Goal: Task Accomplishment & Management: Use online tool/utility

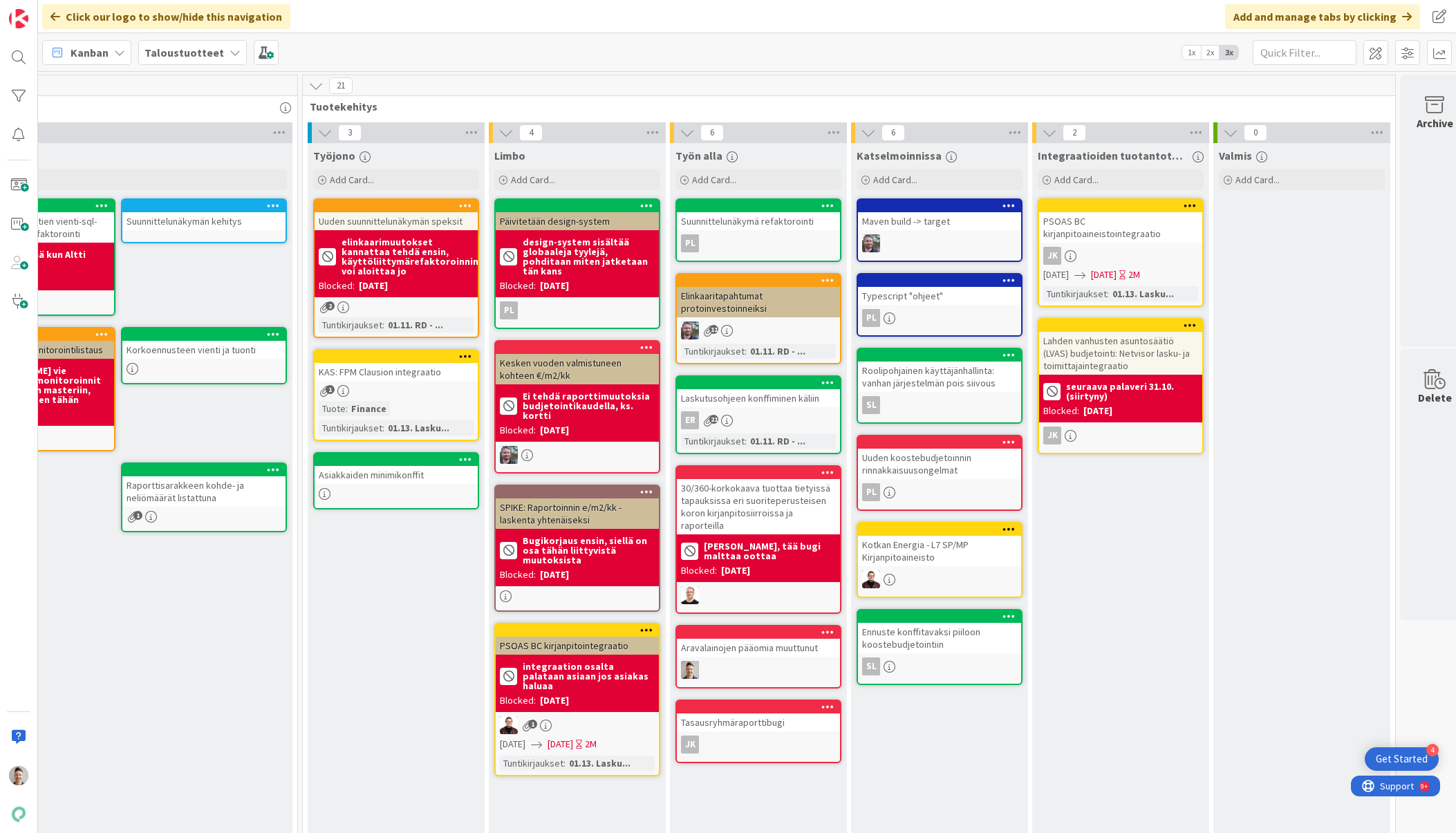
scroll to position [0, 1070]
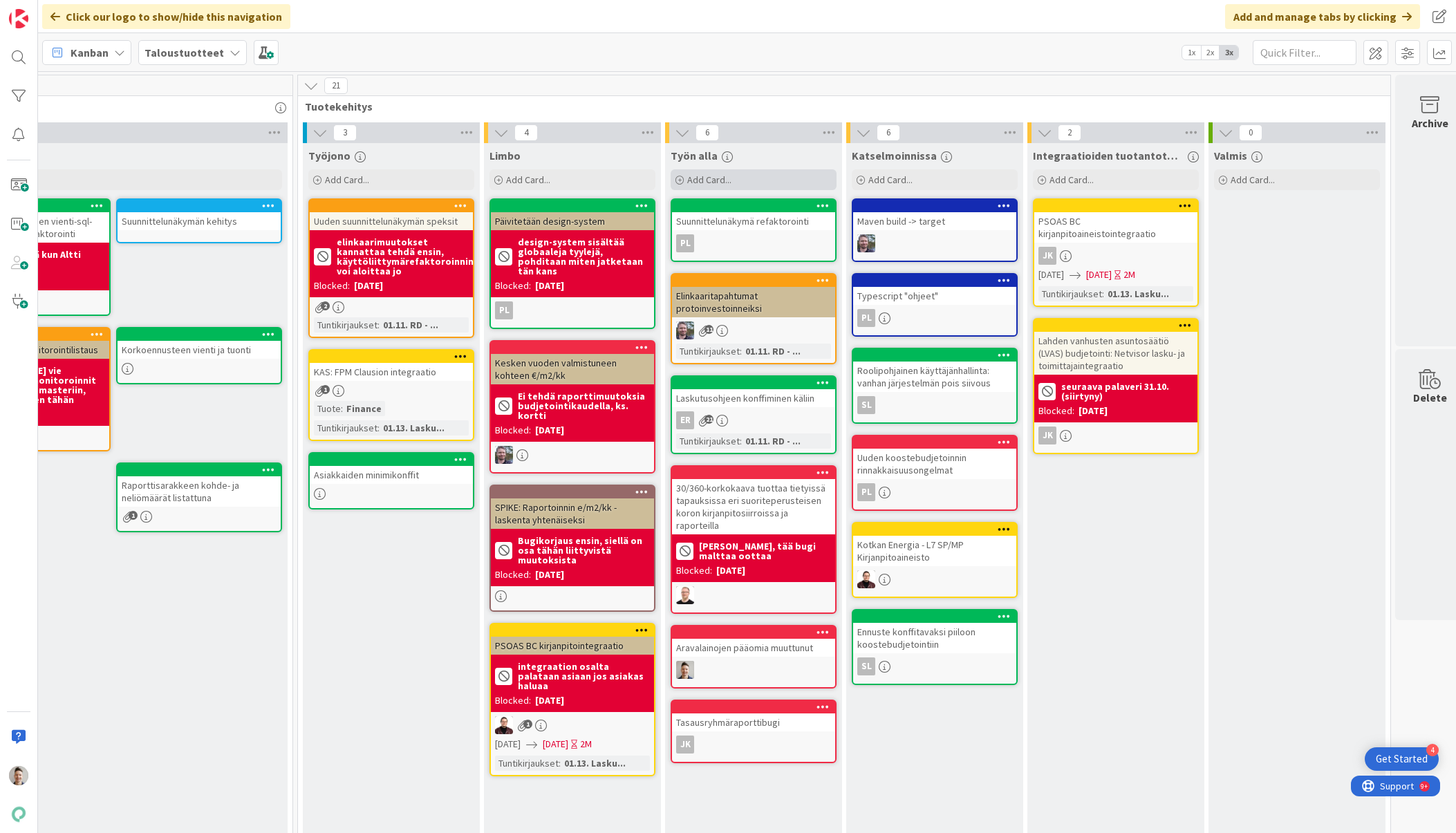
click at [779, 175] on div "Add Card..." at bounding box center [753, 179] width 166 height 20
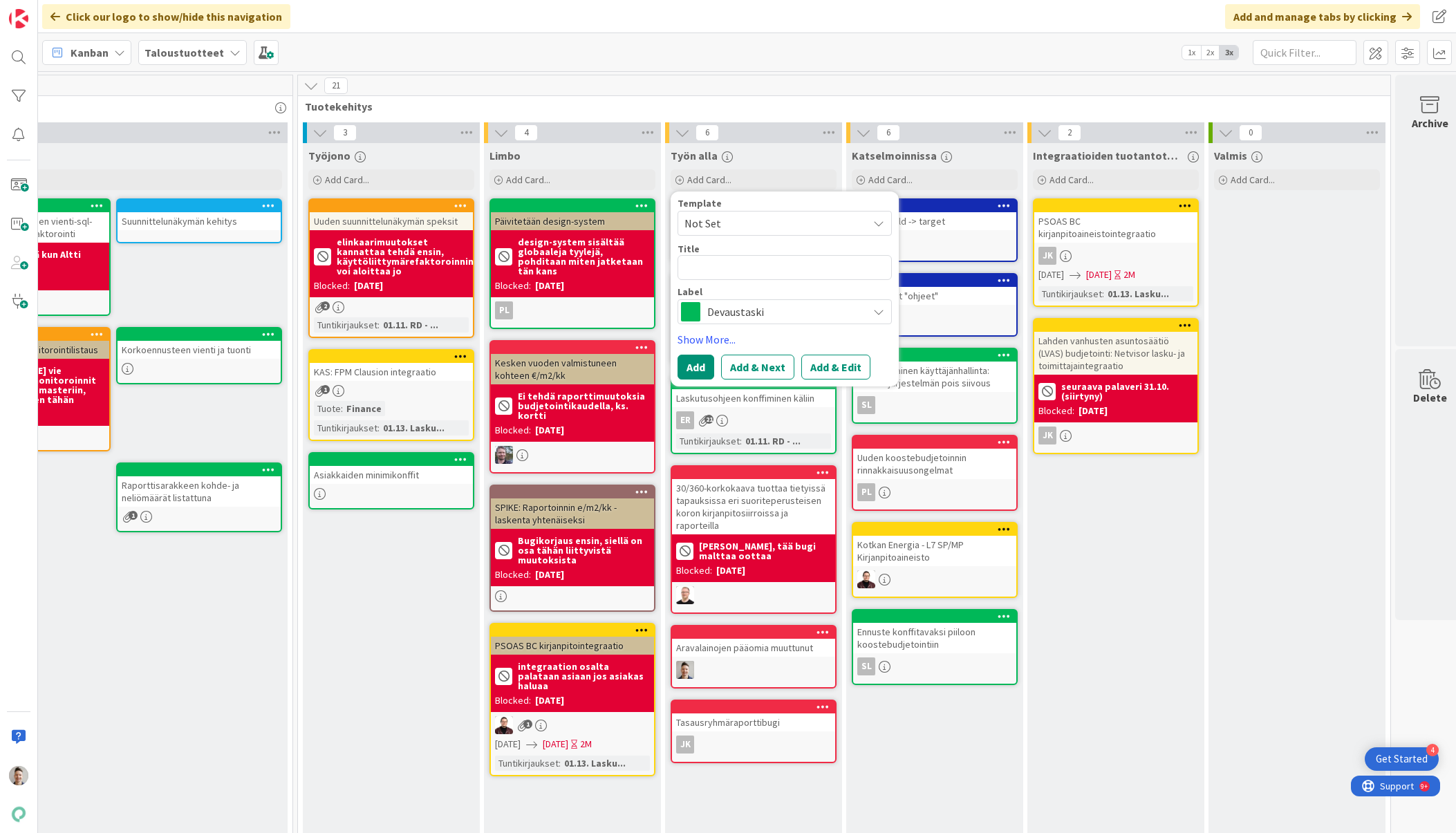
click at [757, 306] on span "Devaustaski" at bounding box center [783, 311] width 153 height 19
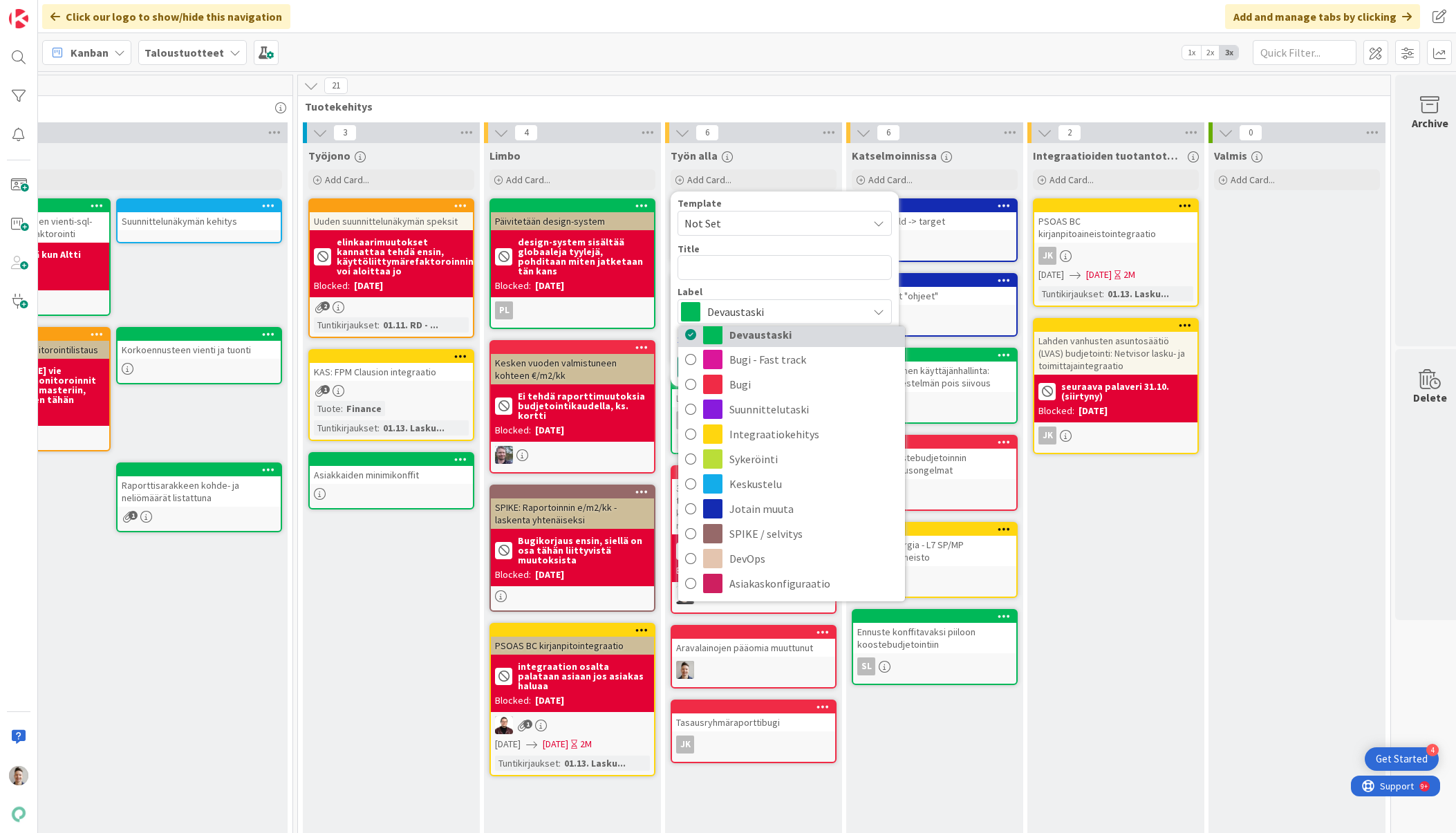
scroll to position [0, 0]
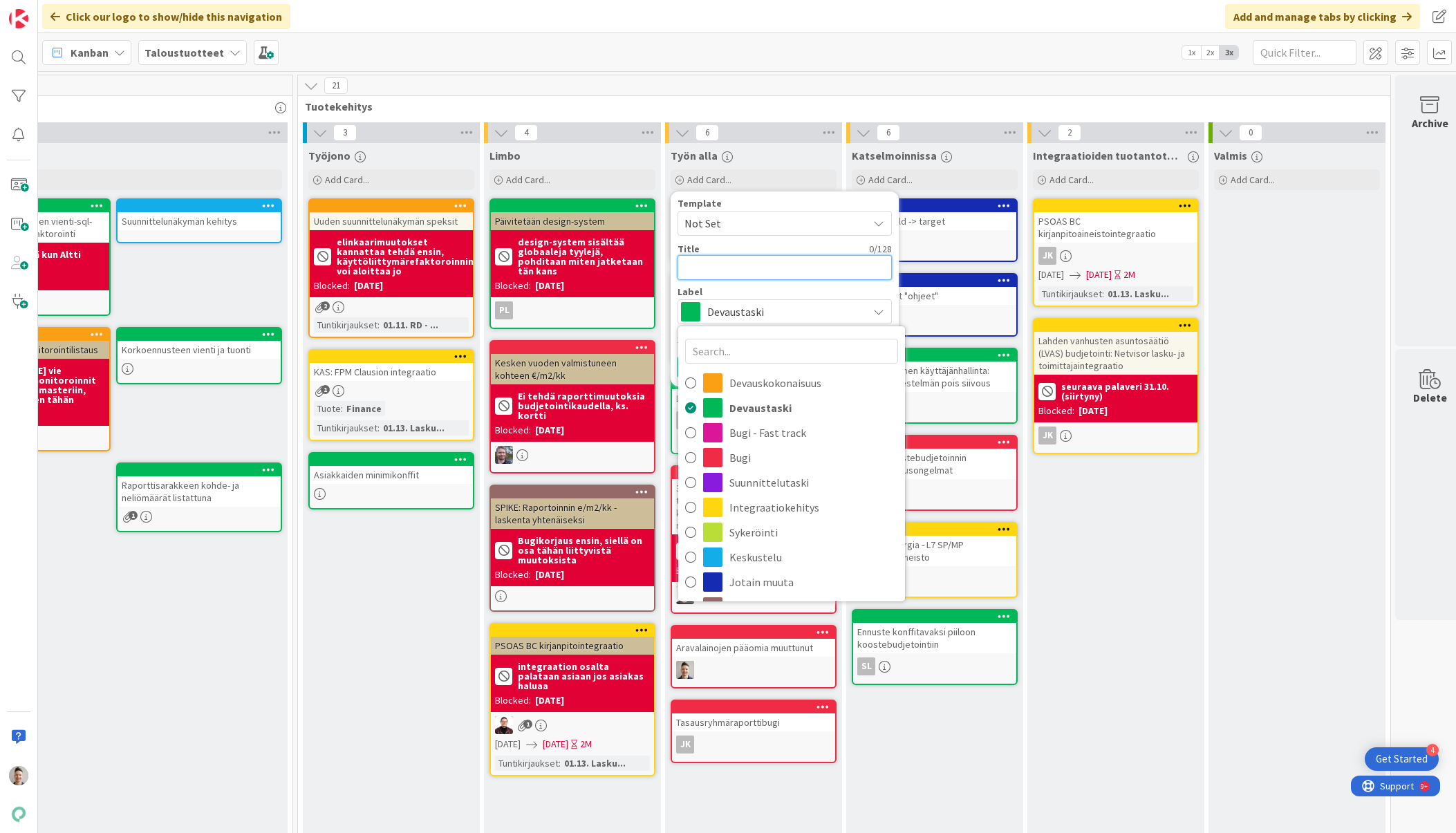
click at [758, 267] on textarea at bounding box center [785, 267] width 215 height 25
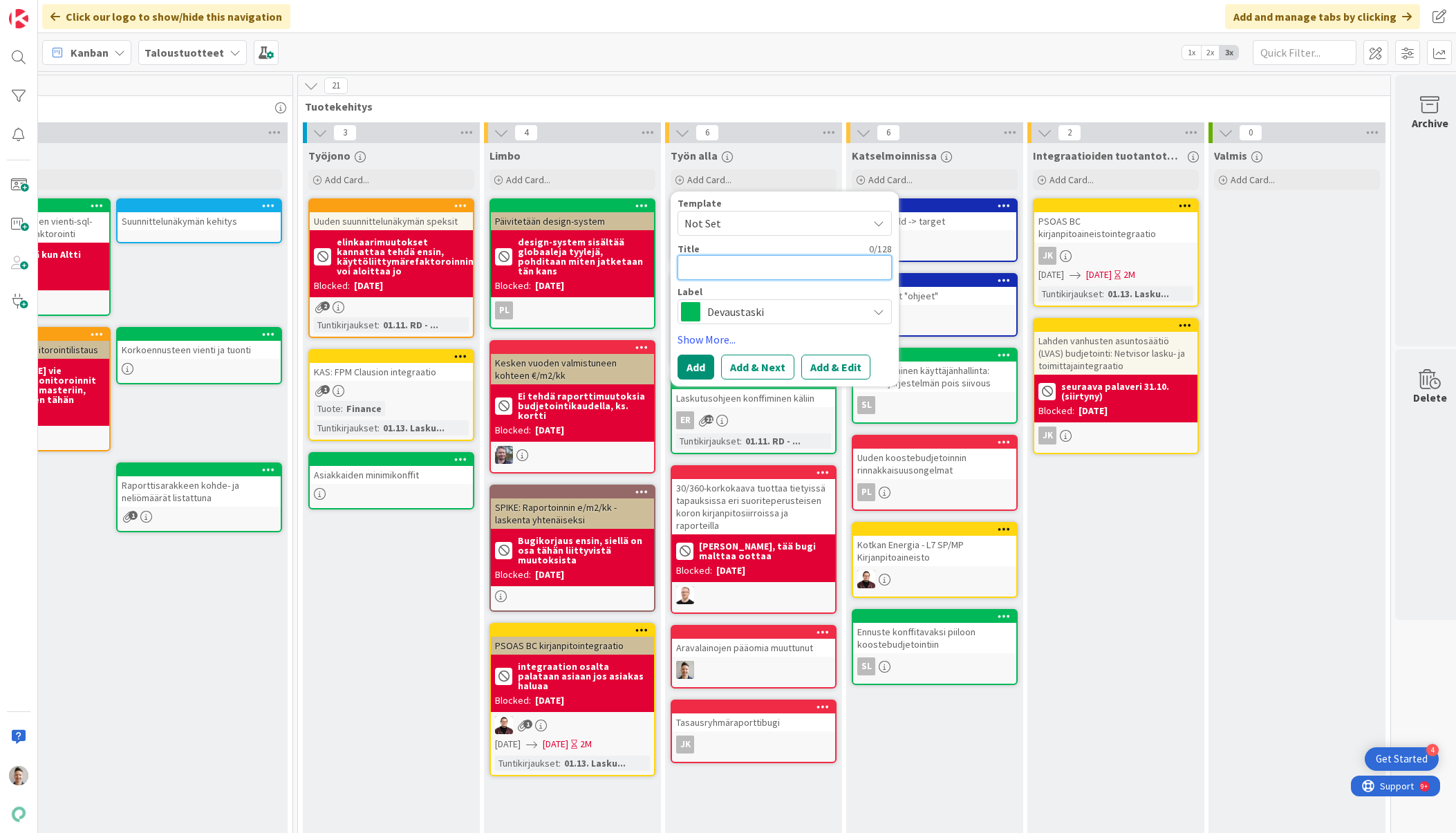
type textarea "x"
type textarea "L"
type textarea "x"
type textarea "La"
type textarea "x"
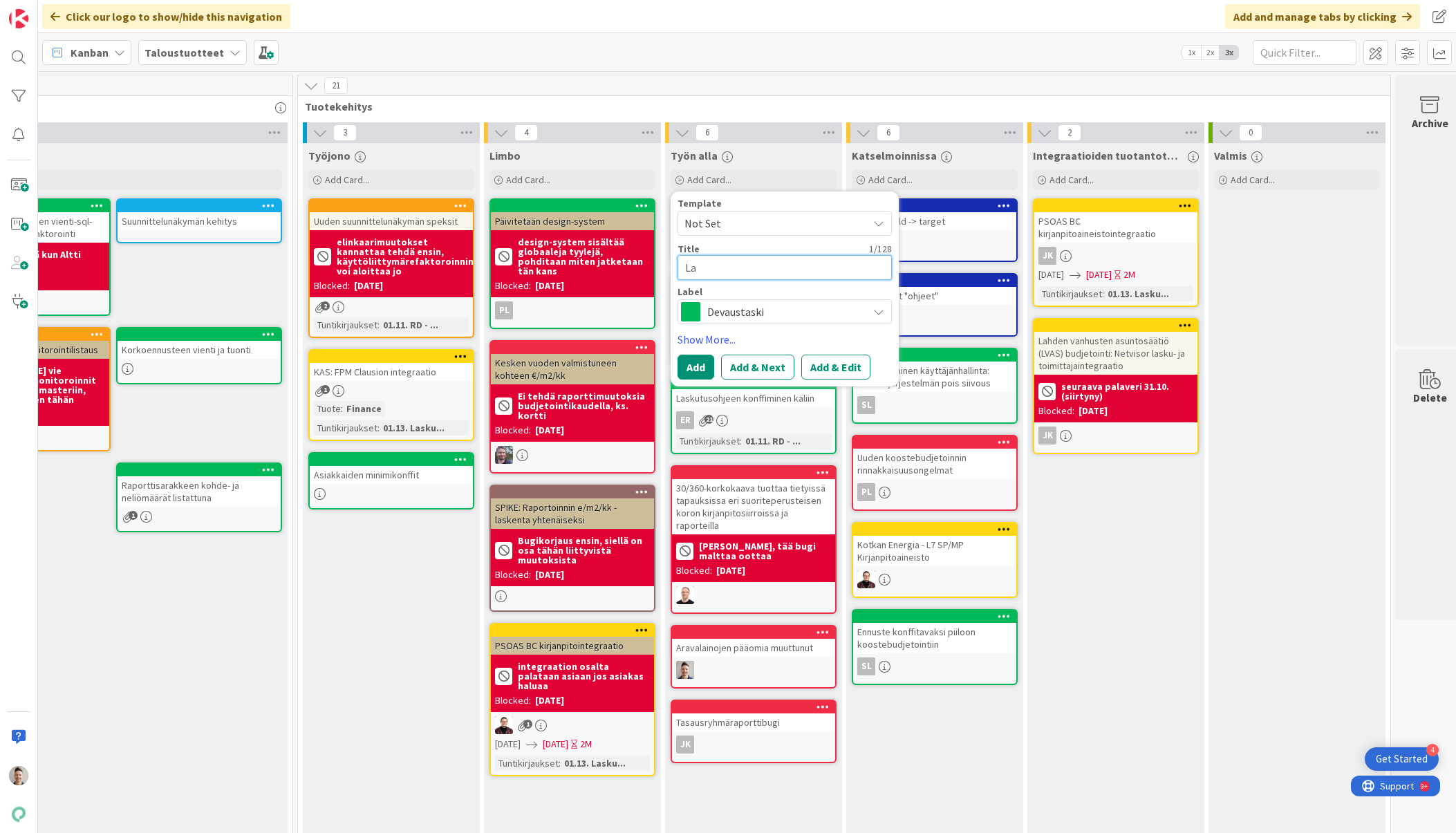
type textarea "Lai"
type textarea "x"
type textarea "Lain"
type textarea "x"
type textarea "Laino"
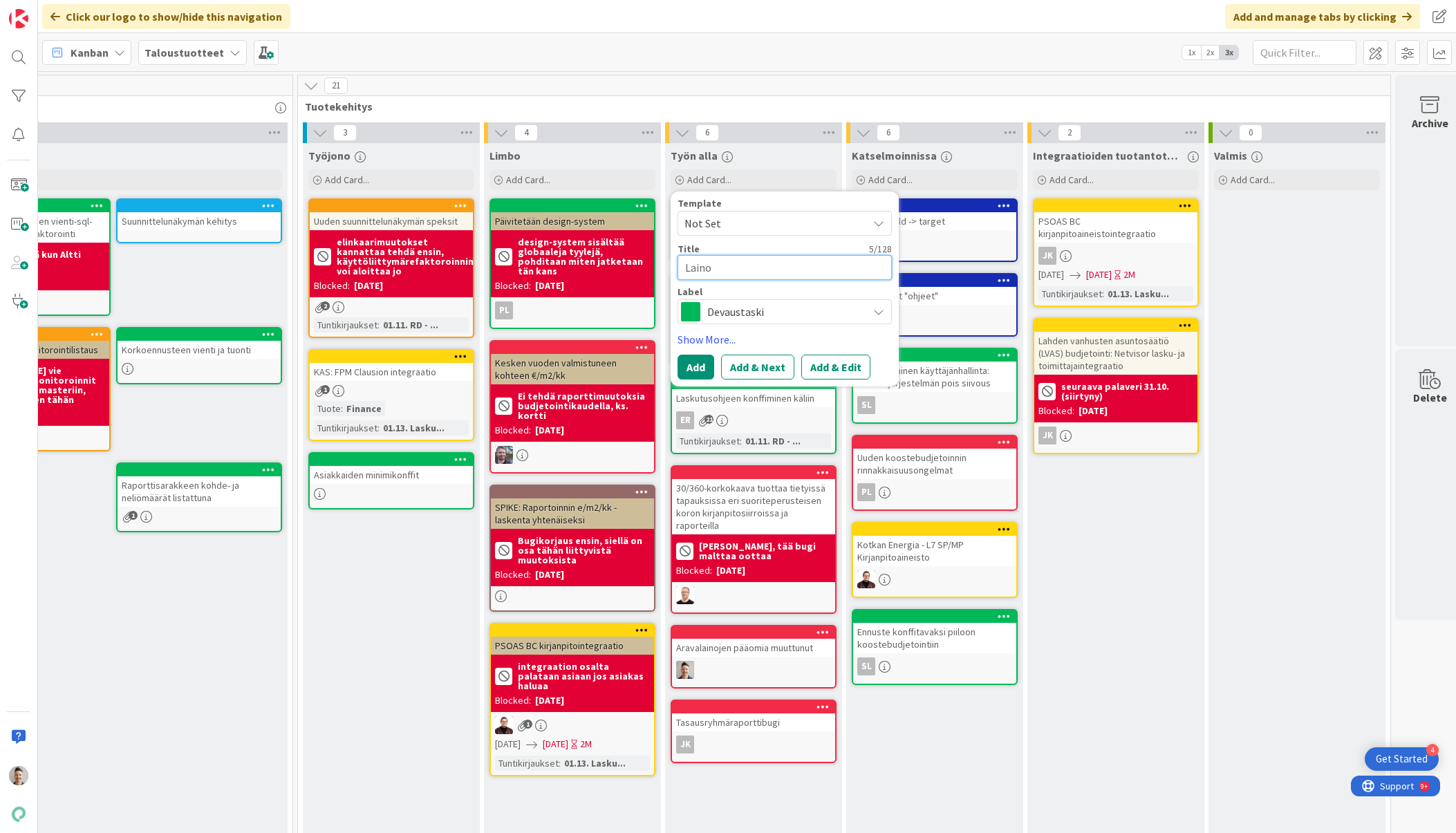
type textarea "x"
type textarea "Lainoj"
type textarea "x"
type textarea "Lainoje"
type textarea "x"
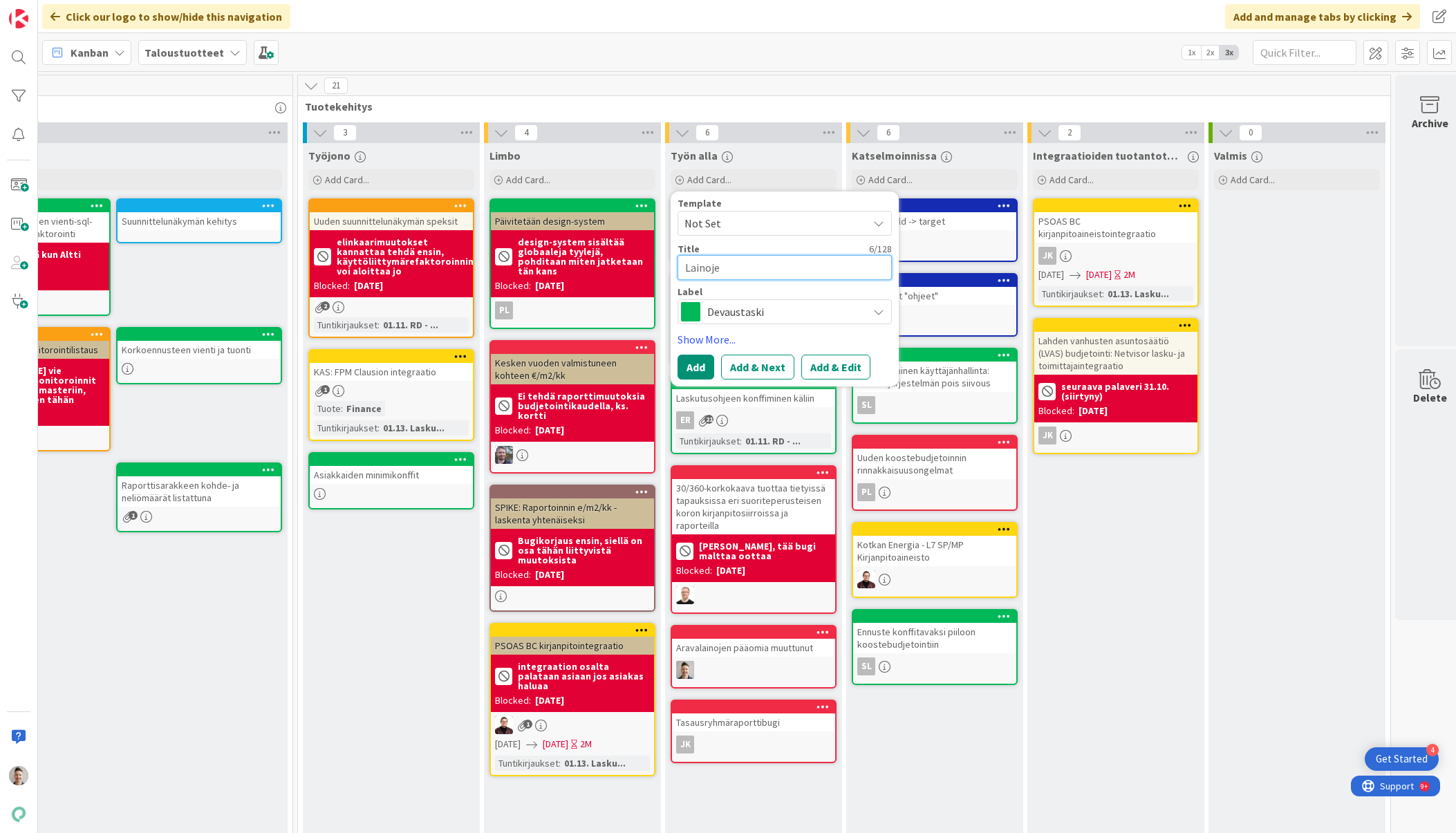
type textarea "Lainojen"
type textarea "x"
type textarea "Lainojen"
type textarea "x"
type textarea "Lainojen k"
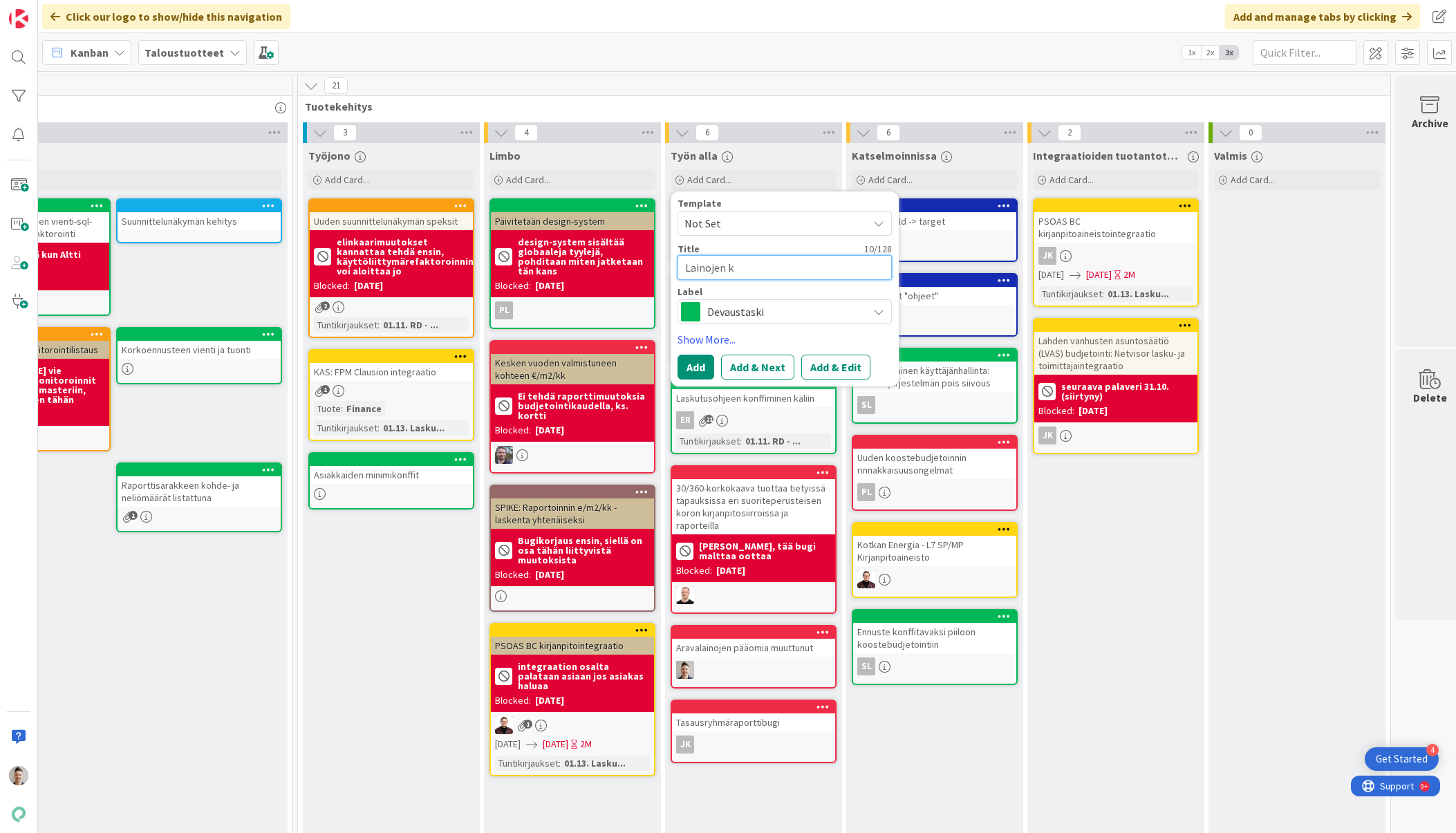
type textarea "x"
type textarea "Lainojen ko"
type textarea "x"
type textarea "Lainojen kork"
type textarea "x"
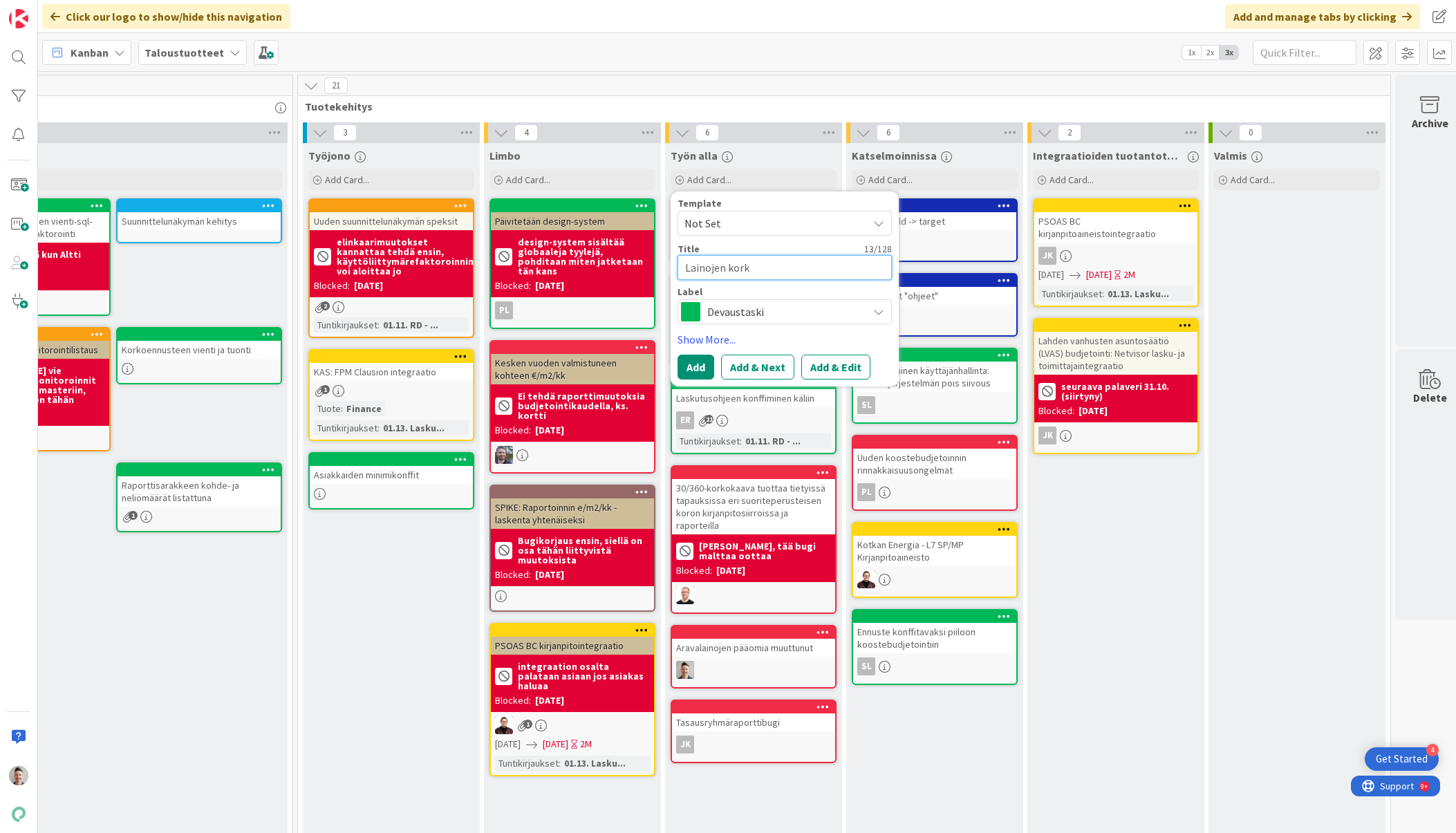
type textarea "Lainojen korko"
type textarea "x"
type textarea "Lainojen korkoj"
type textarea "x"
type textarea "Lainojen korkoje"
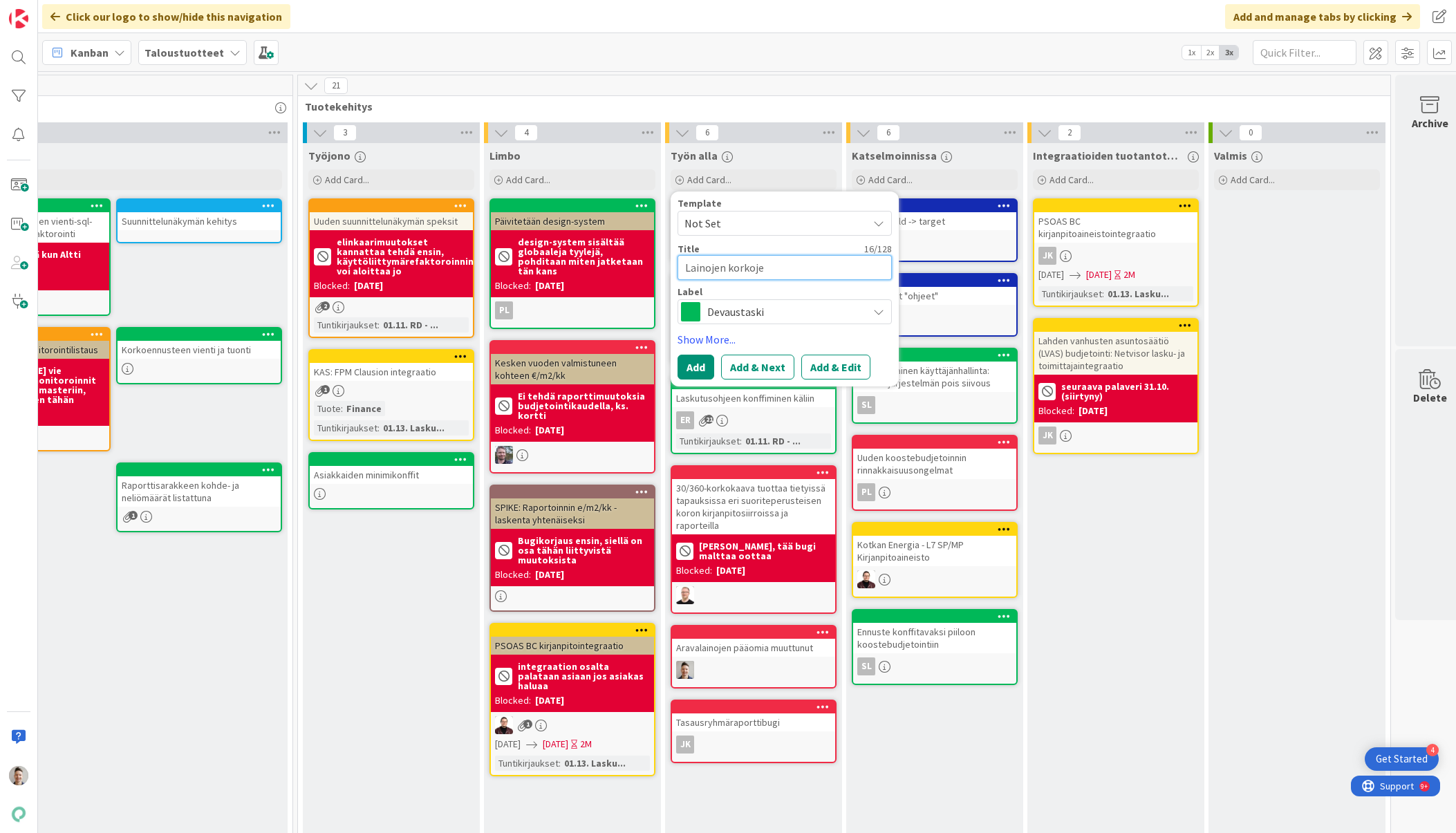
type textarea "x"
type textarea "Lainojen korkojen"
type textarea "x"
type textarea "Lainojen korkojen"
type textarea "x"
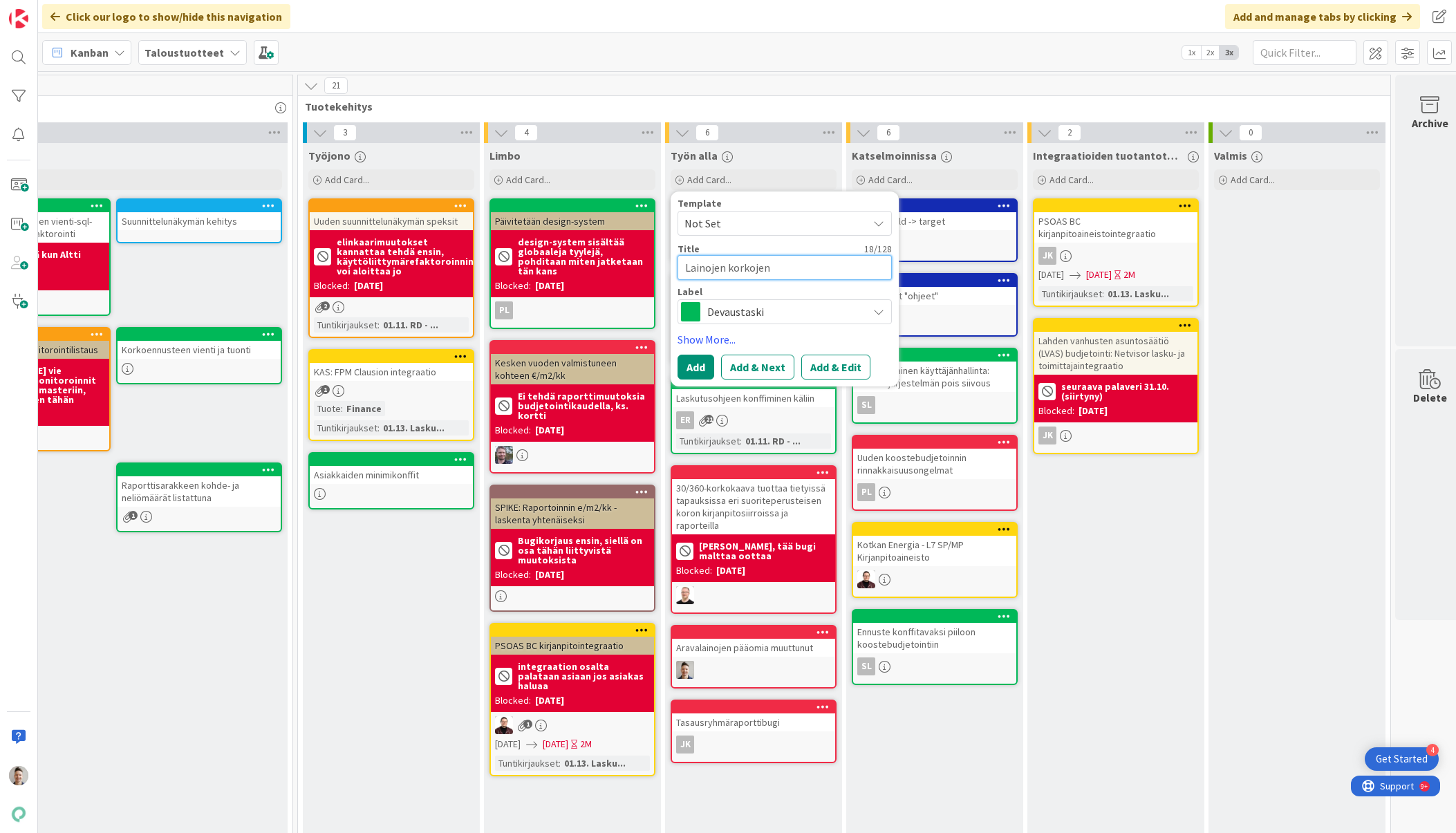
type textarea "Lainojen korkojen t"
type textarea "x"
type textarea "Lainojen korkojen ta"
type textarea "x"
type textarea "Lainojen korkojen tal"
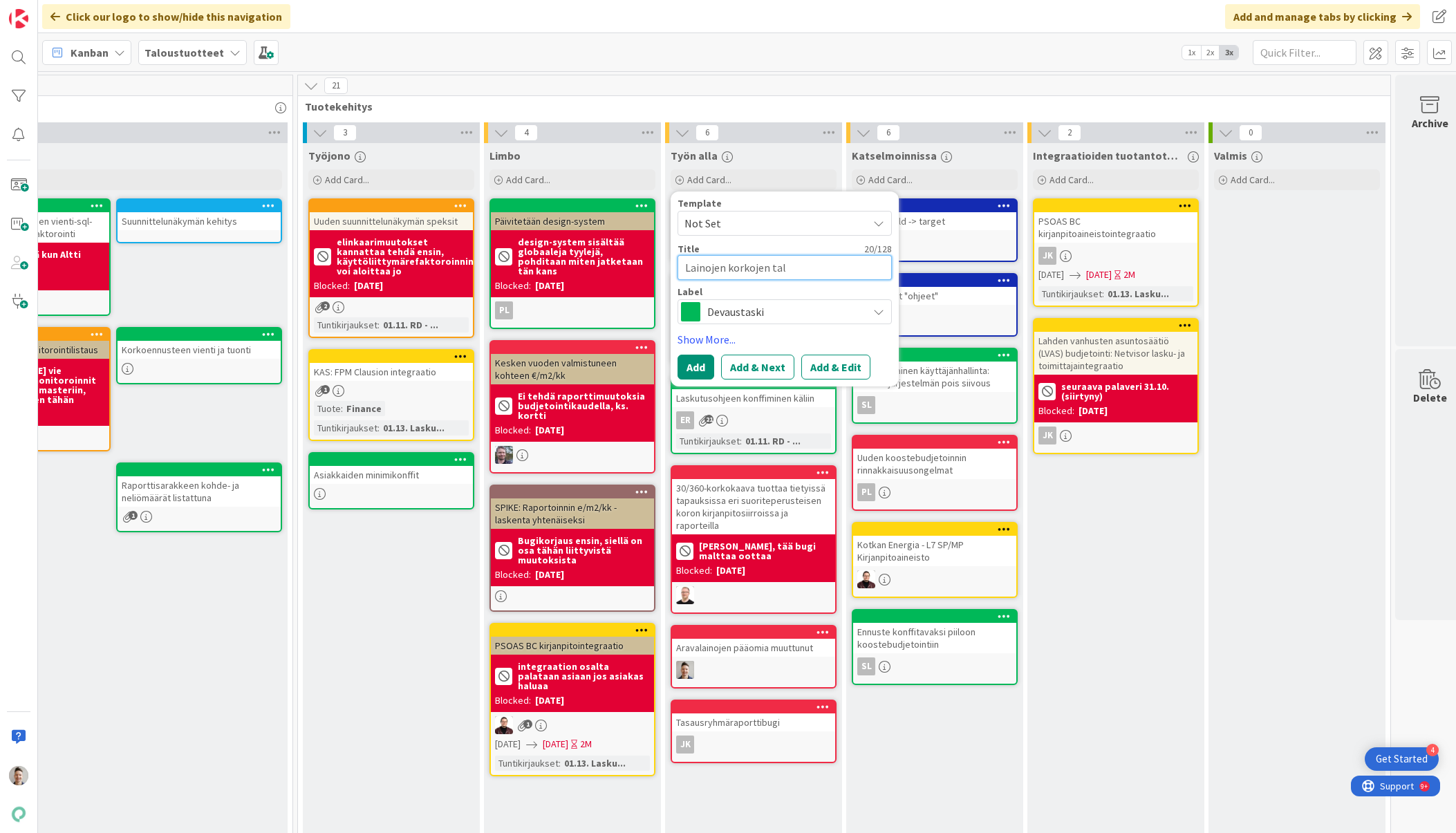
type textarea "x"
type textarea "Lainojen korkojen tall"
type textarea "x"
type textarea "Lainojen korkojen talle"
type textarea "x"
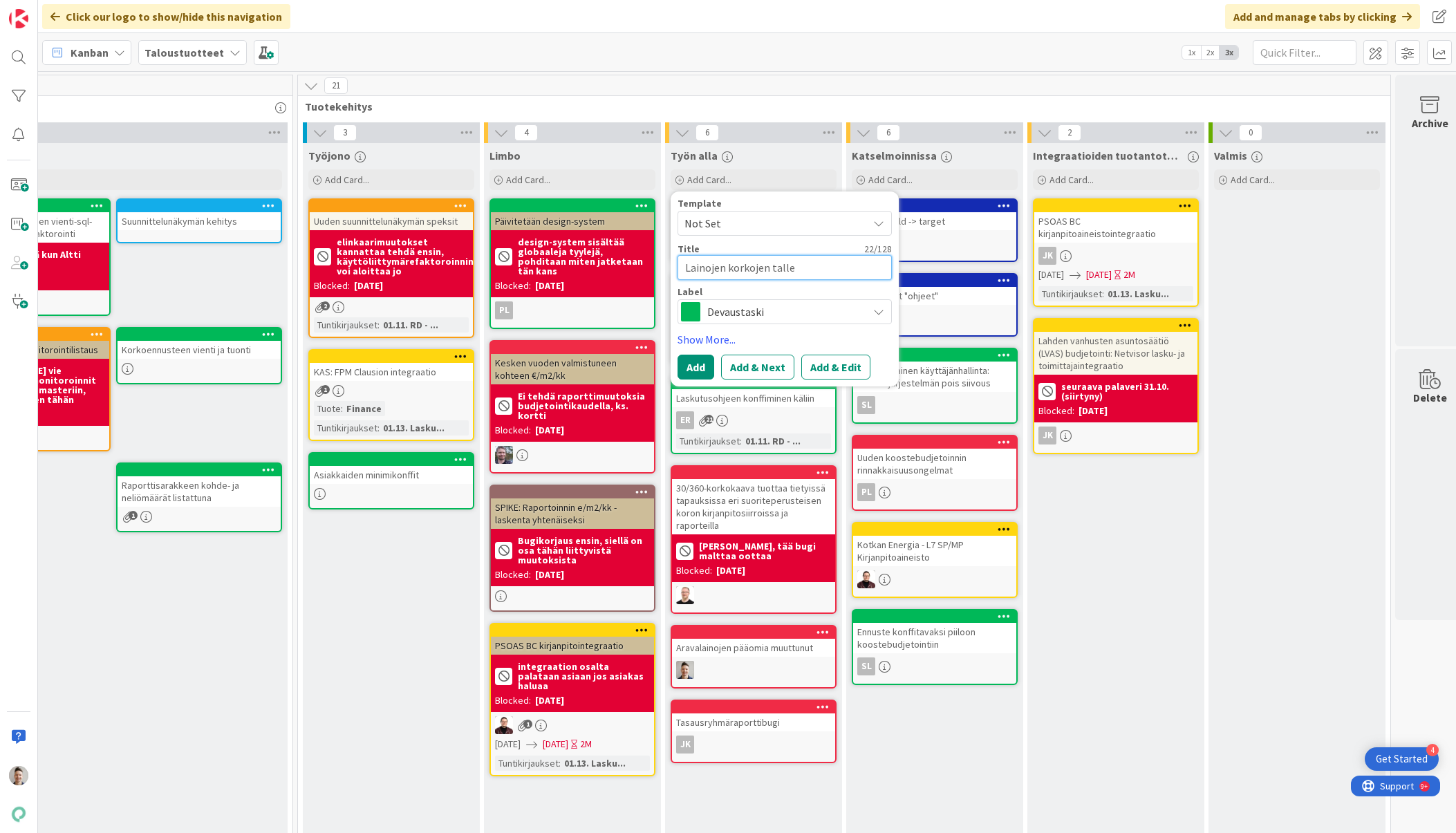
type textarea "Lainojen korkojen tallen"
type textarea "x"
type textarea "Lainojen korkojen tallent"
type textarea "x"
type textarea "Lainojen korkojen tallenta"
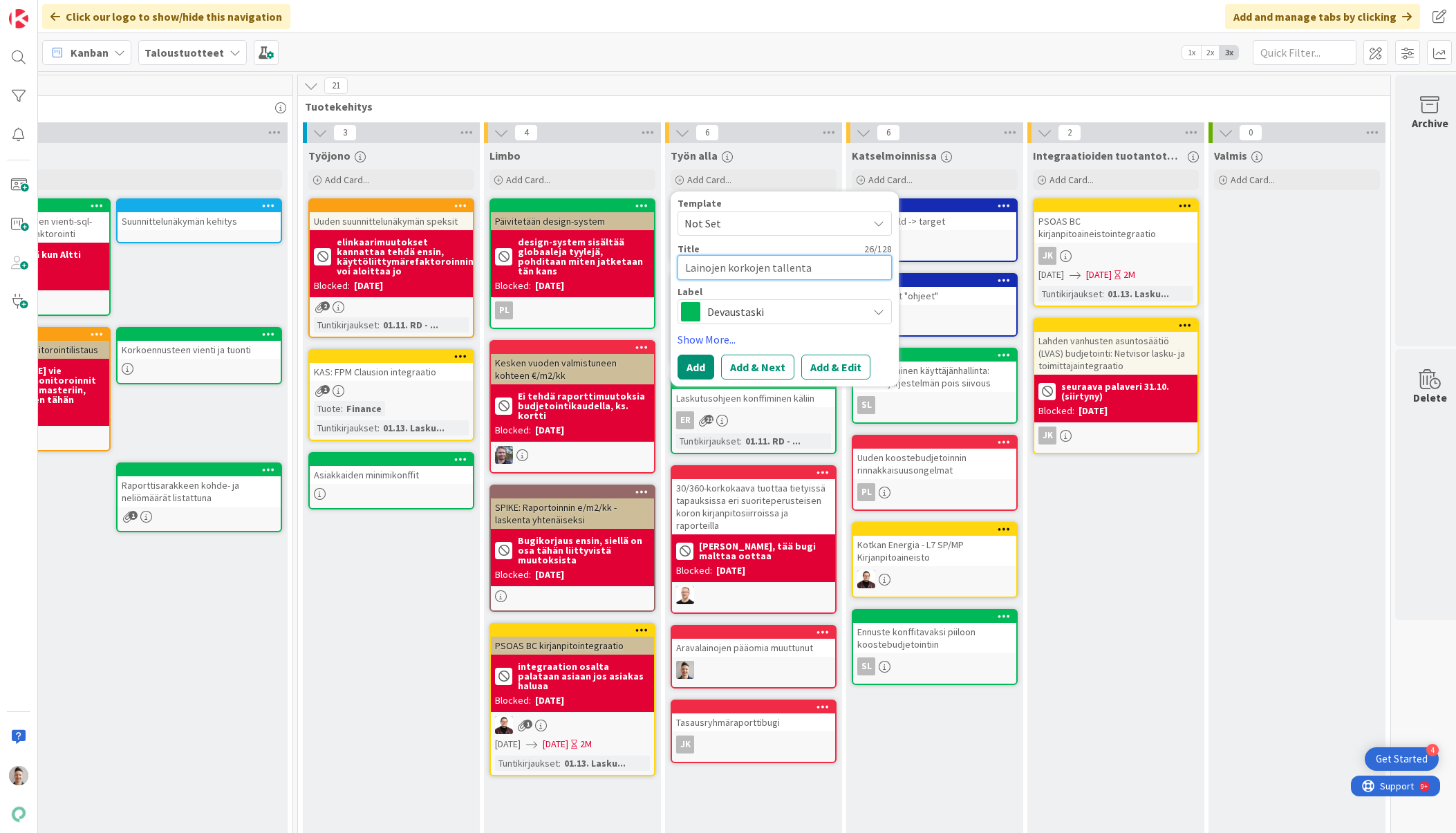
type textarea "x"
type textarea "Lainojen korkojen tallentam"
type textarea "x"
type textarea "Lainojen korkojen tallentami"
type textarea "x"
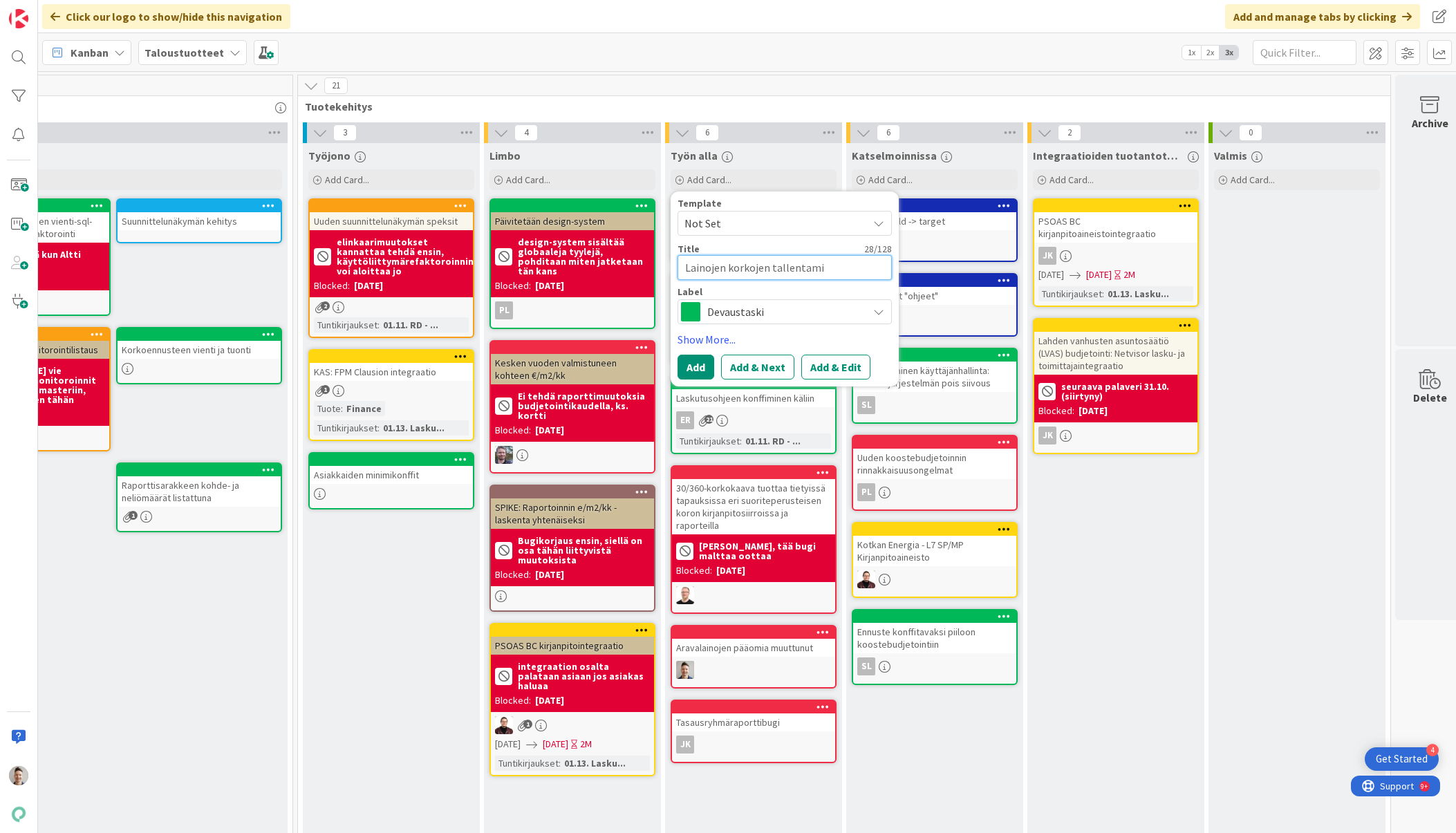
type textarea "Lainojen korkojen tallentamin"
type textarea "x"
type textarea "Lainojen korkojen tallentamine"
type textarea "x"
type textarea "Lainojen korkojen tallentaminen"
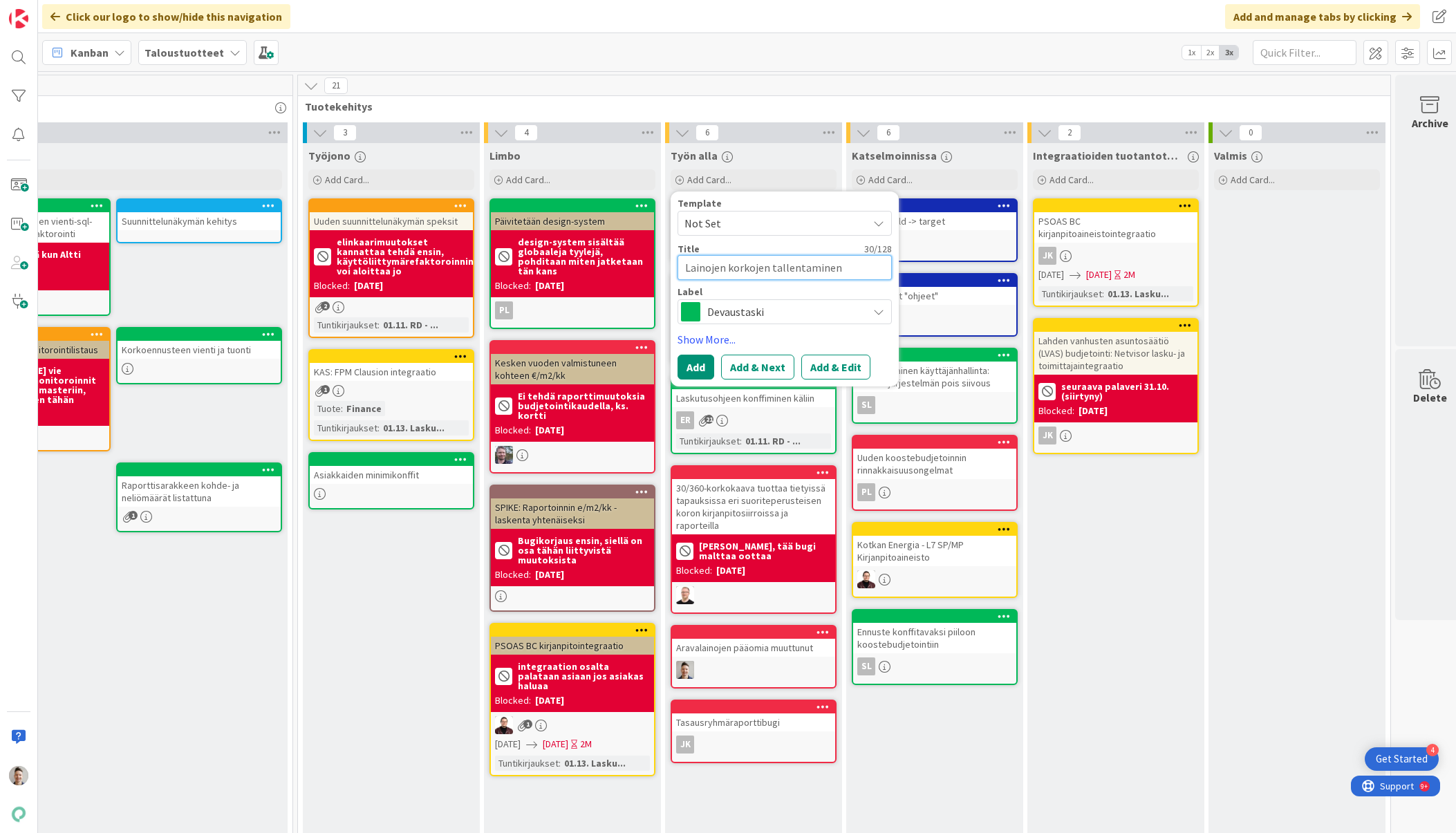
type textarea "x"
type textarea "Lainojen korkojen tallentaminen"
type textarea "x"
type textarea "Lainojen korkojen tallentaminen k"
type textarea "x"
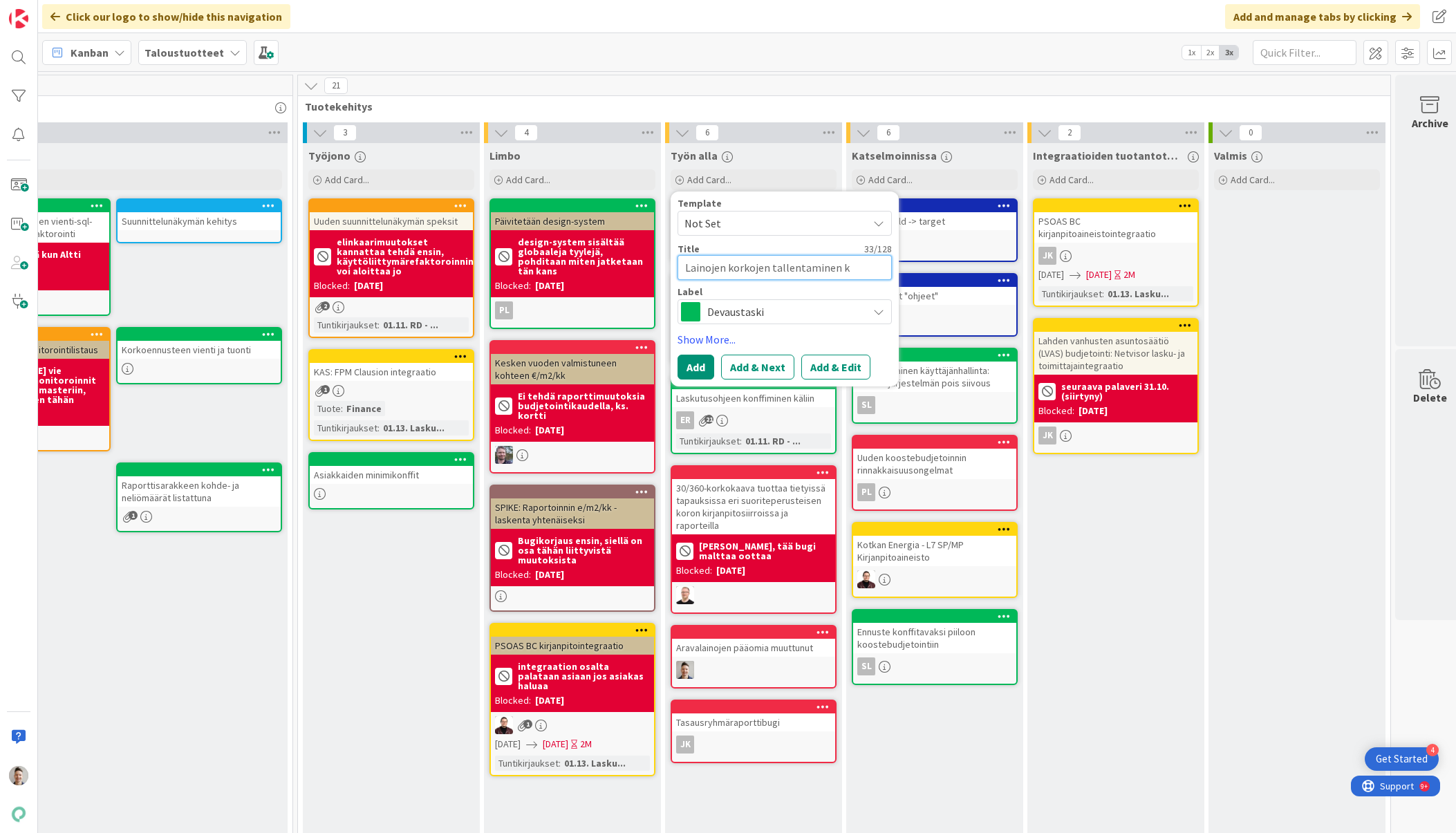
type textarea "Lainojen korkojen tallentaminen ka"
type textarea "x"
type textarea "Lainojen korkojen tallentaminen kan"
type textarea "x"
type textarea "Lainojen korkojen tallentaminen kant"
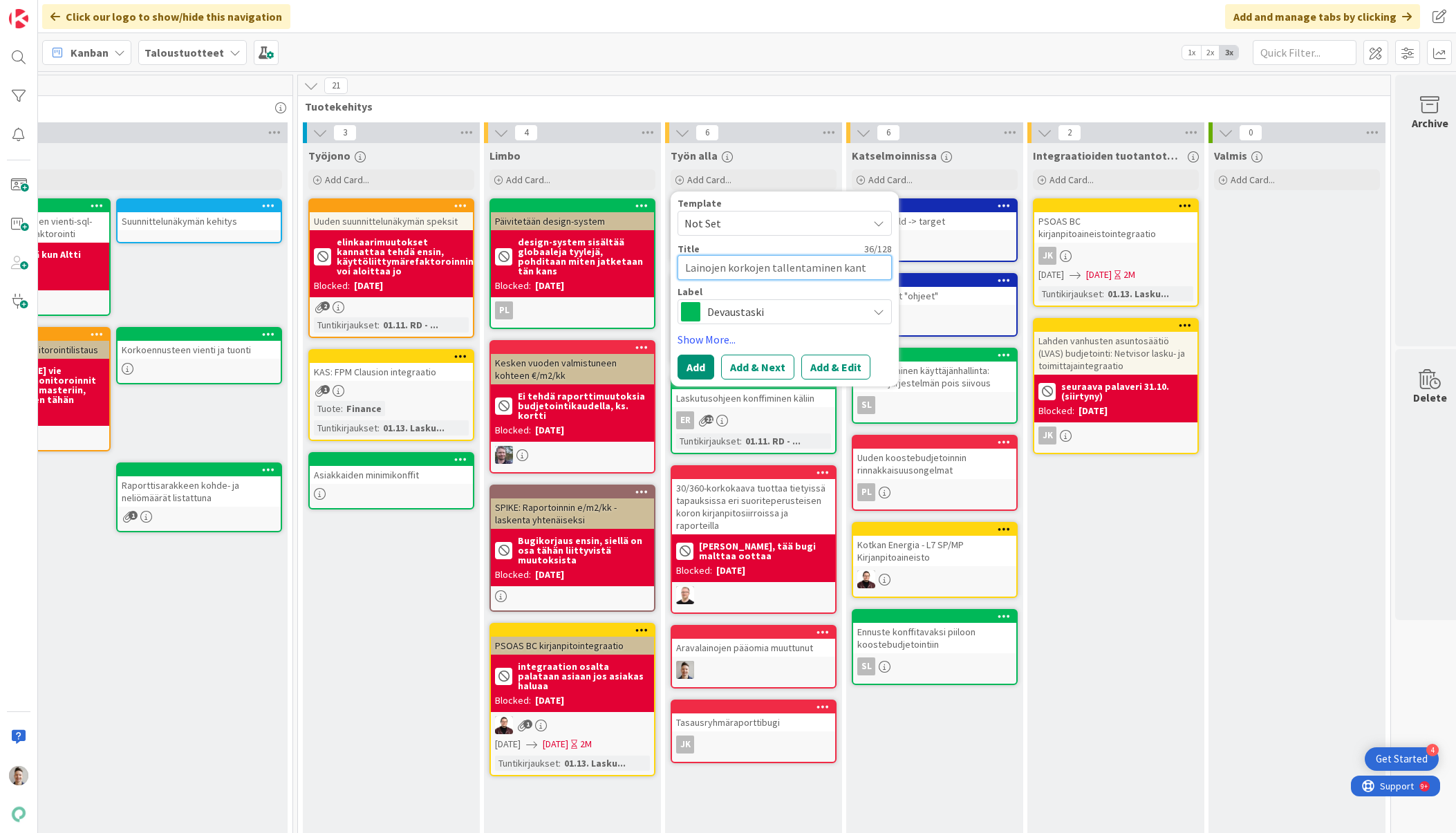
type textarea "x"
type textarea "Lainojen korkojen tallentaminen kanta"
type textarea "x"
type textarea "Lainojen korkojen tallentaminen kantaa"
type textarea "x"
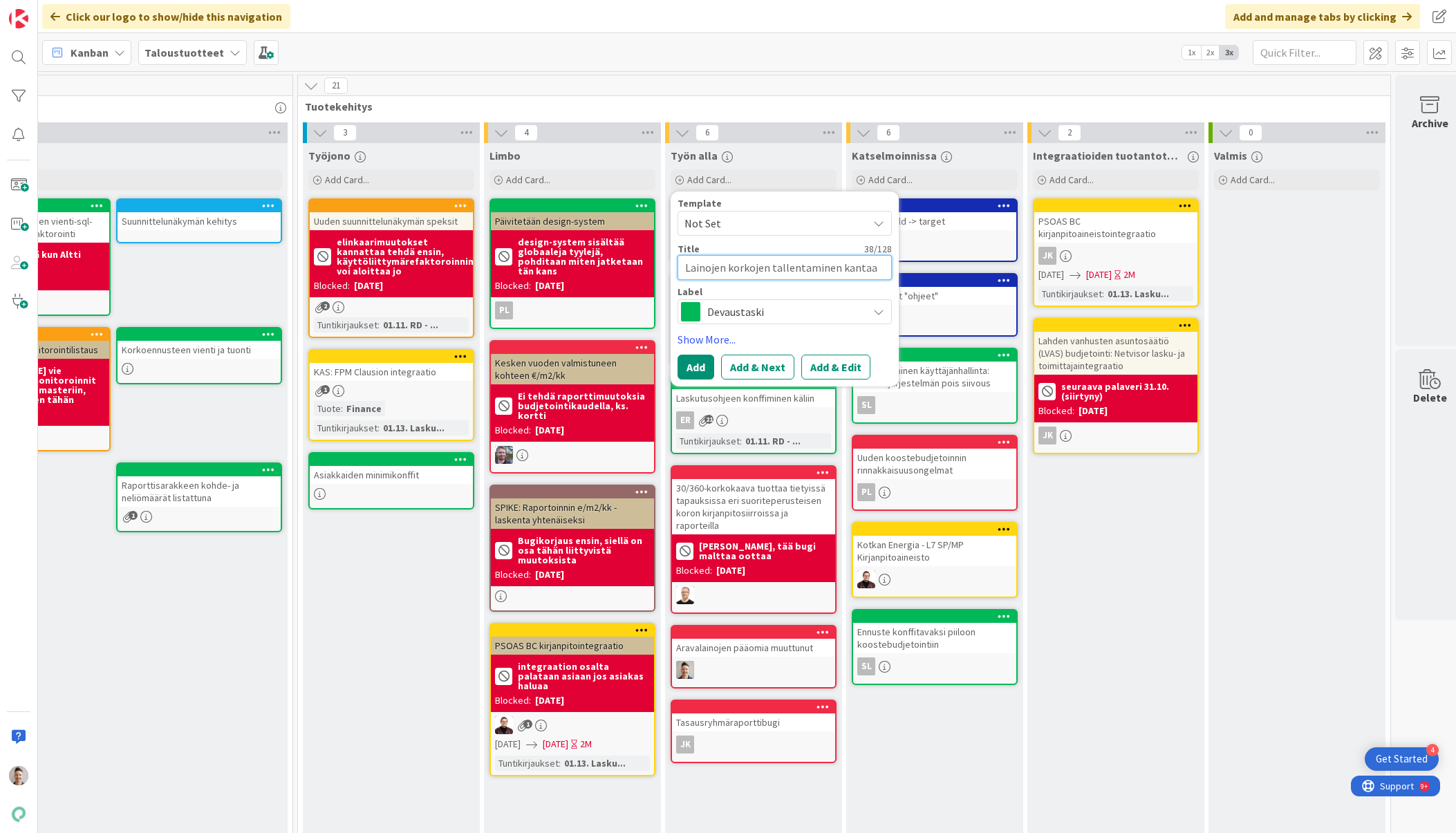
type textarea "Lainojen korkojen tallentaminen kantaan"
type textarea "x"
type textarea "Lainojen korkojen tallentaminen kantaan"
type textarea "x"
type textarea "Lainojen korkojen tallentaminen kantaan e"
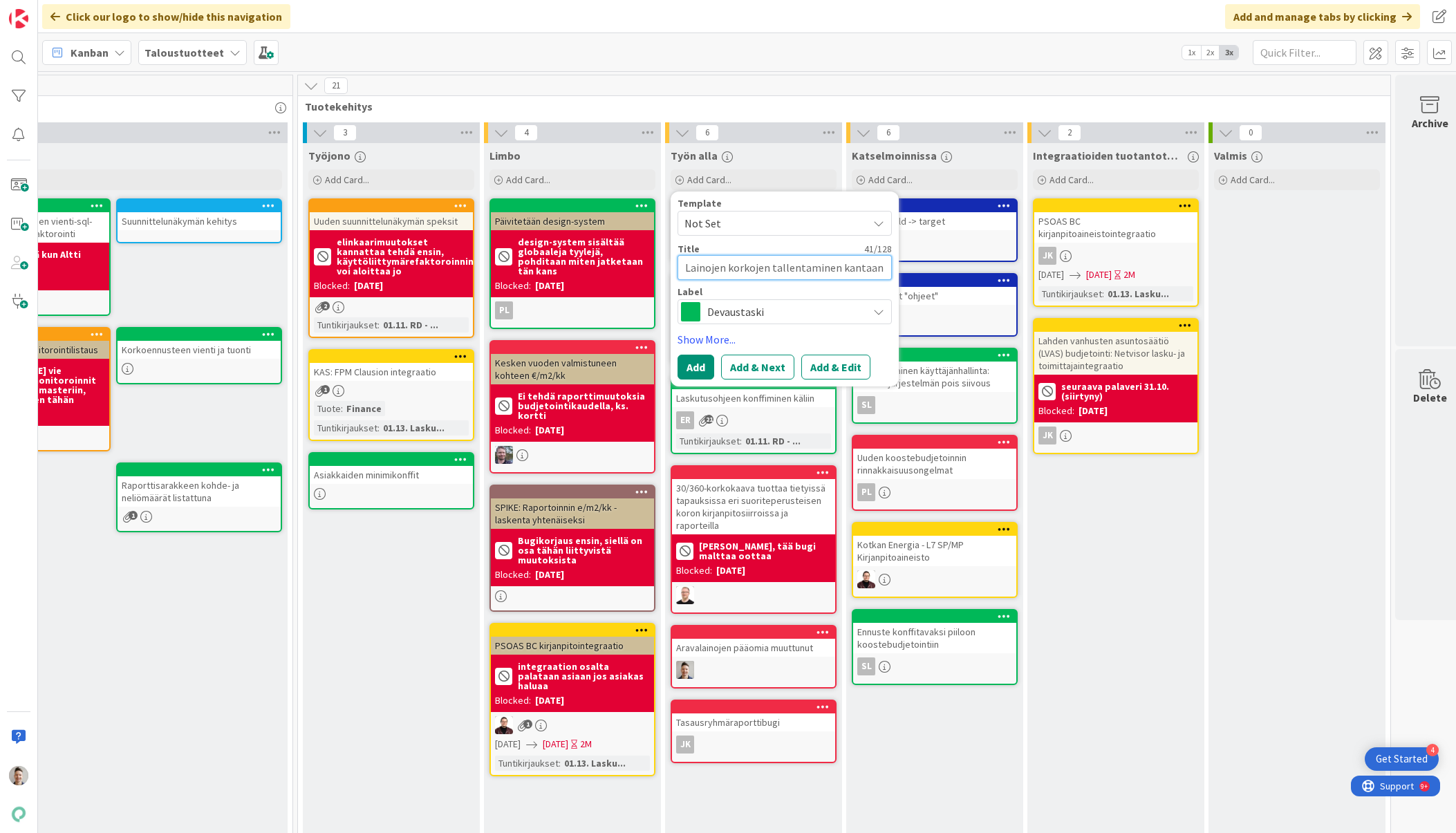
type textarea "x"
type textarea "Lainojen korkojen tallentaminen kantaan eu"
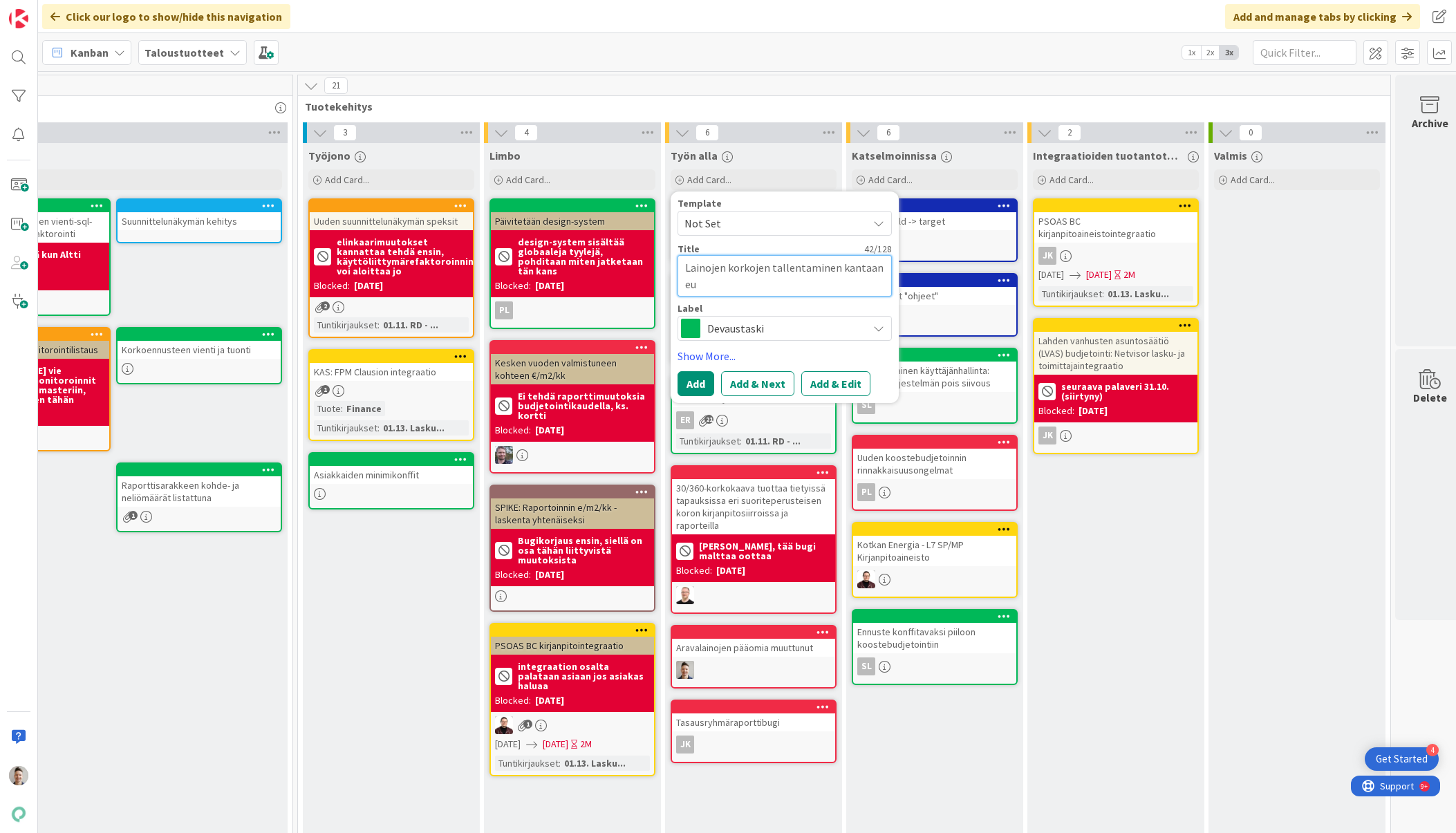
type textarea "x"
type textarea "Lainojen korkojen tallentaminen kantaan eur"
type textarea "x"
type textarea "Lainojen korkojen tallentaminen kantaan euroi"
type textarea "x"
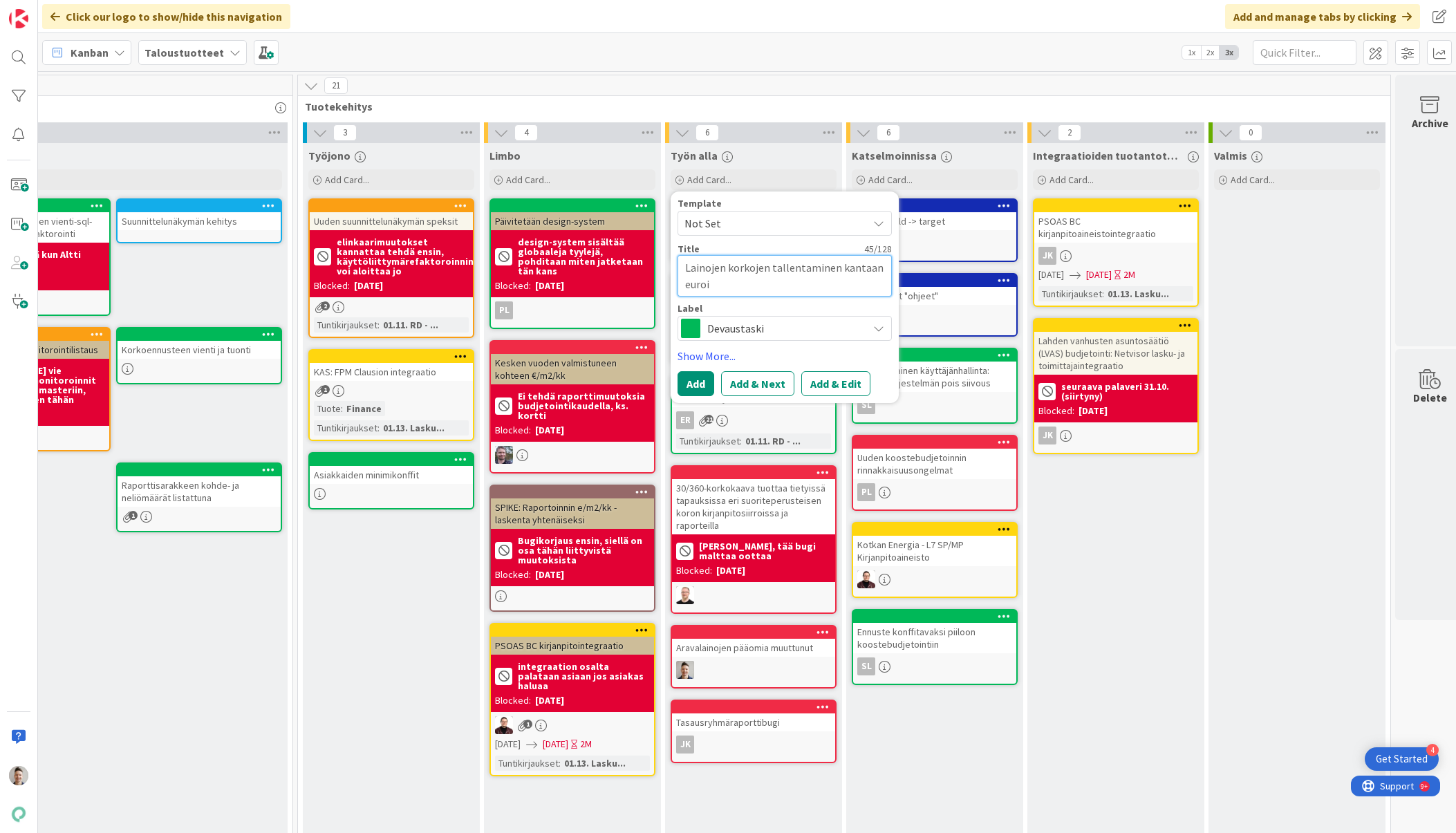
type textarea "Lainojen korkojen tallentaminen kantaan euroin"
type textarea "x"
type textarea "Lainojen korkojen tallentaminen kantaan euroina"
type textarea "x"
type textarea "Lainojen korkojen tallentaminen kantaan euroina"
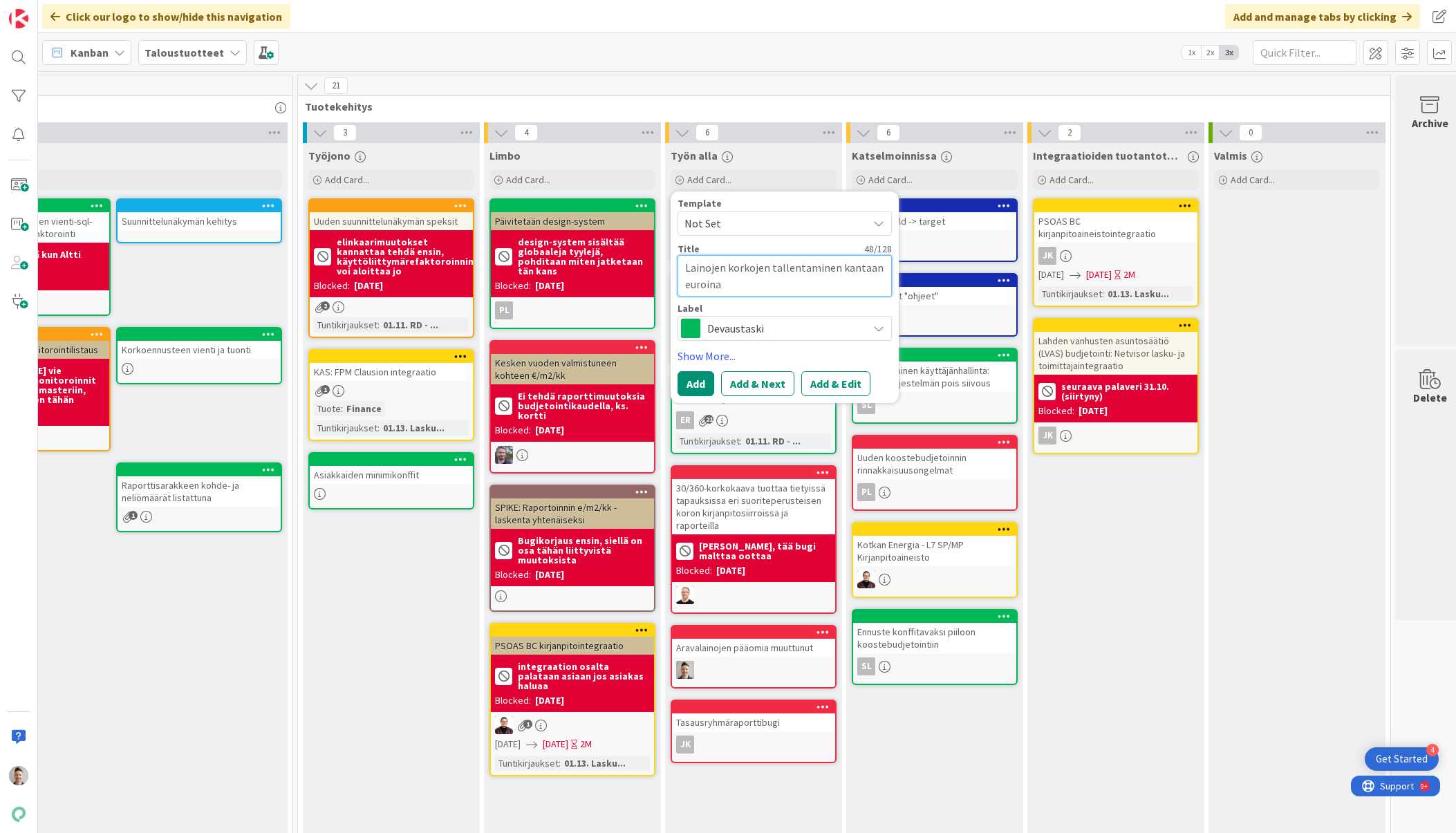
type textarea "x"
type textarea "Lainojen korkojen tallentaminen kantaan euroina p"
type textarea "x"
type textarea "Lainojen korkojen tallentaminen kantaan euroina pr"
type textarea "x"
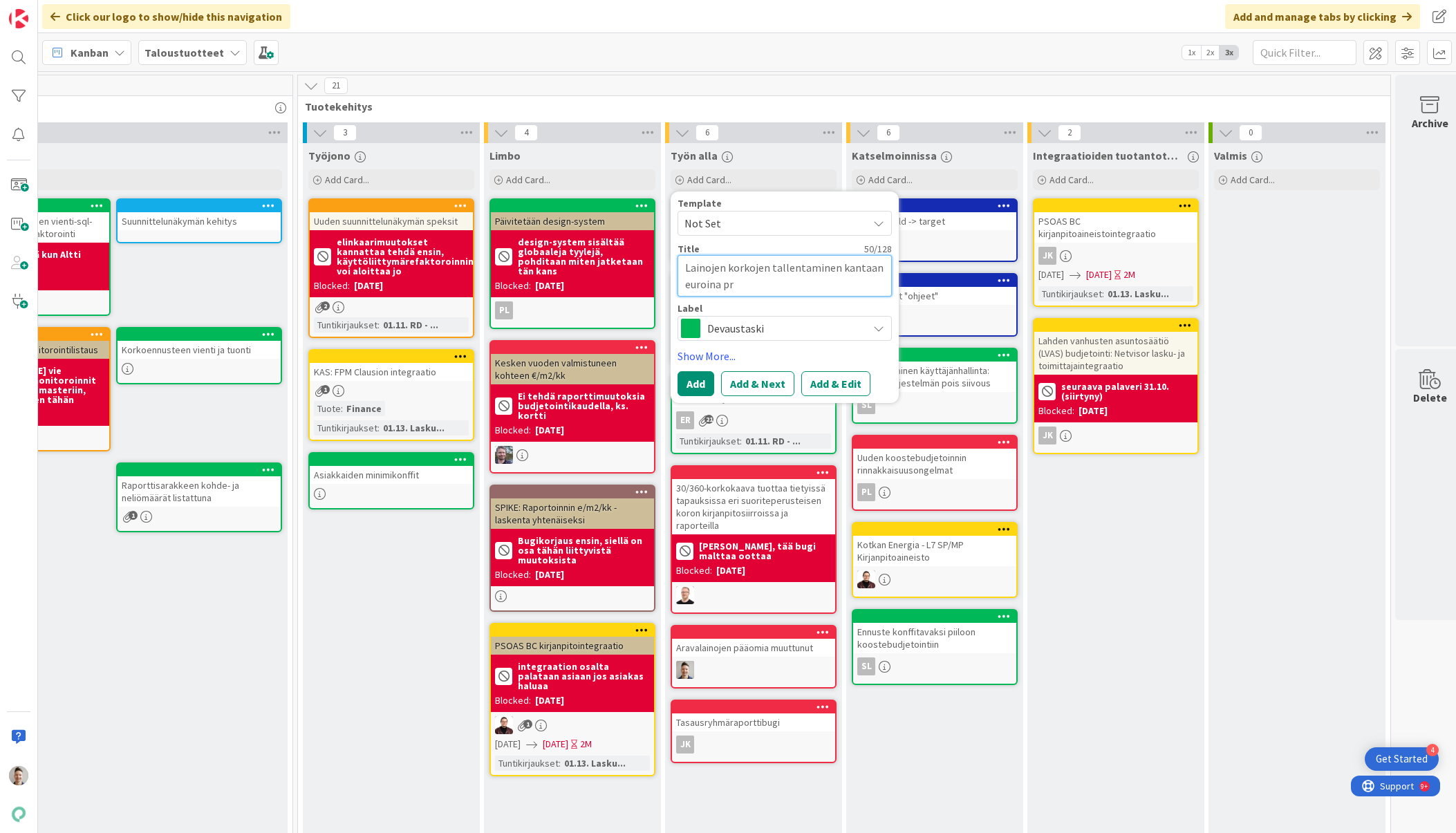
type textarea "Lainojen korkojen tallentaminen kantaan euroina pro"
type textarea "x"
type textarea "Lainojen korkojen tallentaminen kantaan euroina pros"
type textarea "x"
type textarea "Lainojen korkojen tallentaminen kantaan euroina prose"
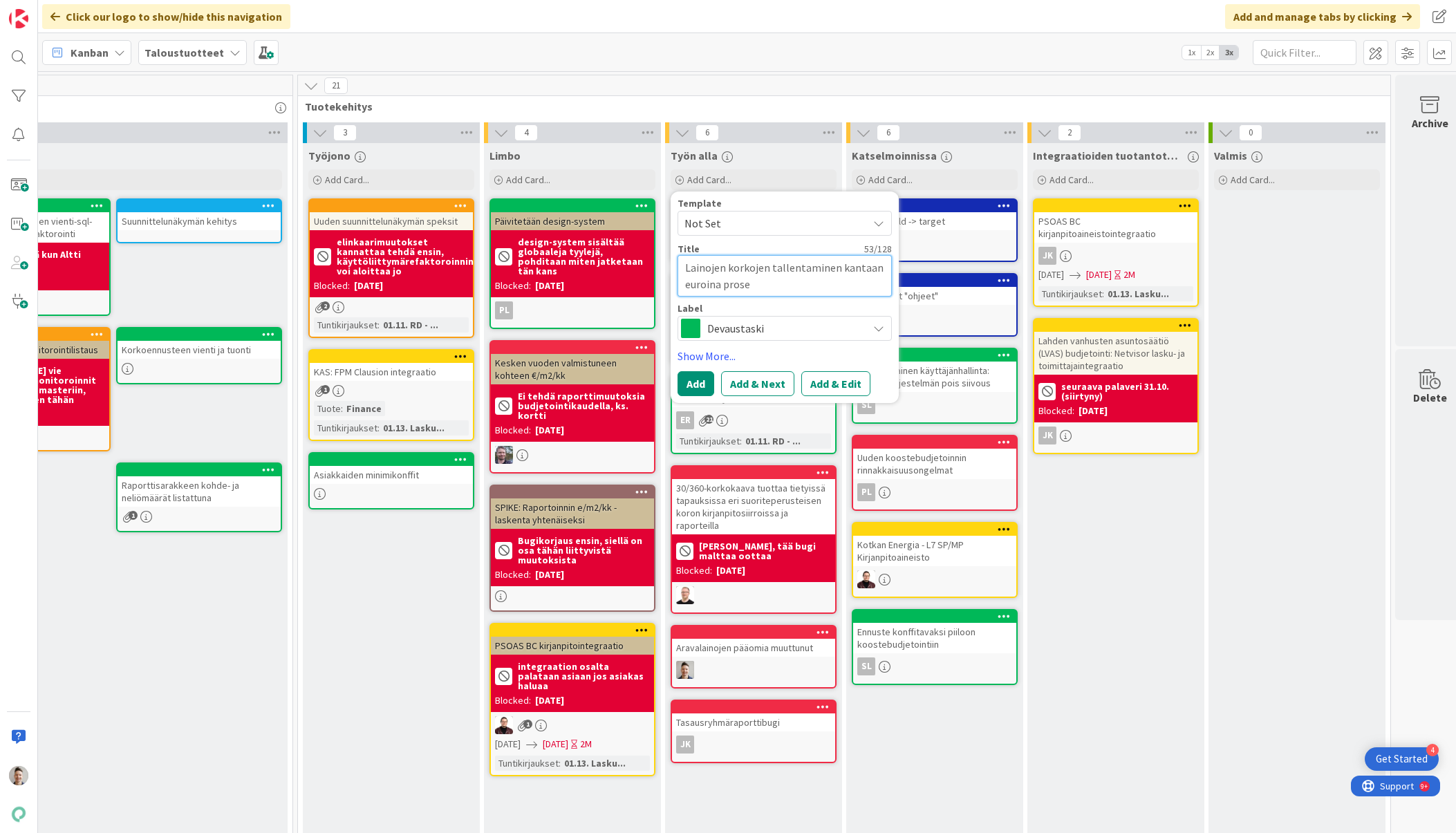
type textarea "x"
type textarea "Lainojen korkojen tallentaminen kantaan euroina prosen"
type textarea "x"
type textarea "Lainojen korkojen tallentaminen kantaan euroina prosent"
type textarea "x"
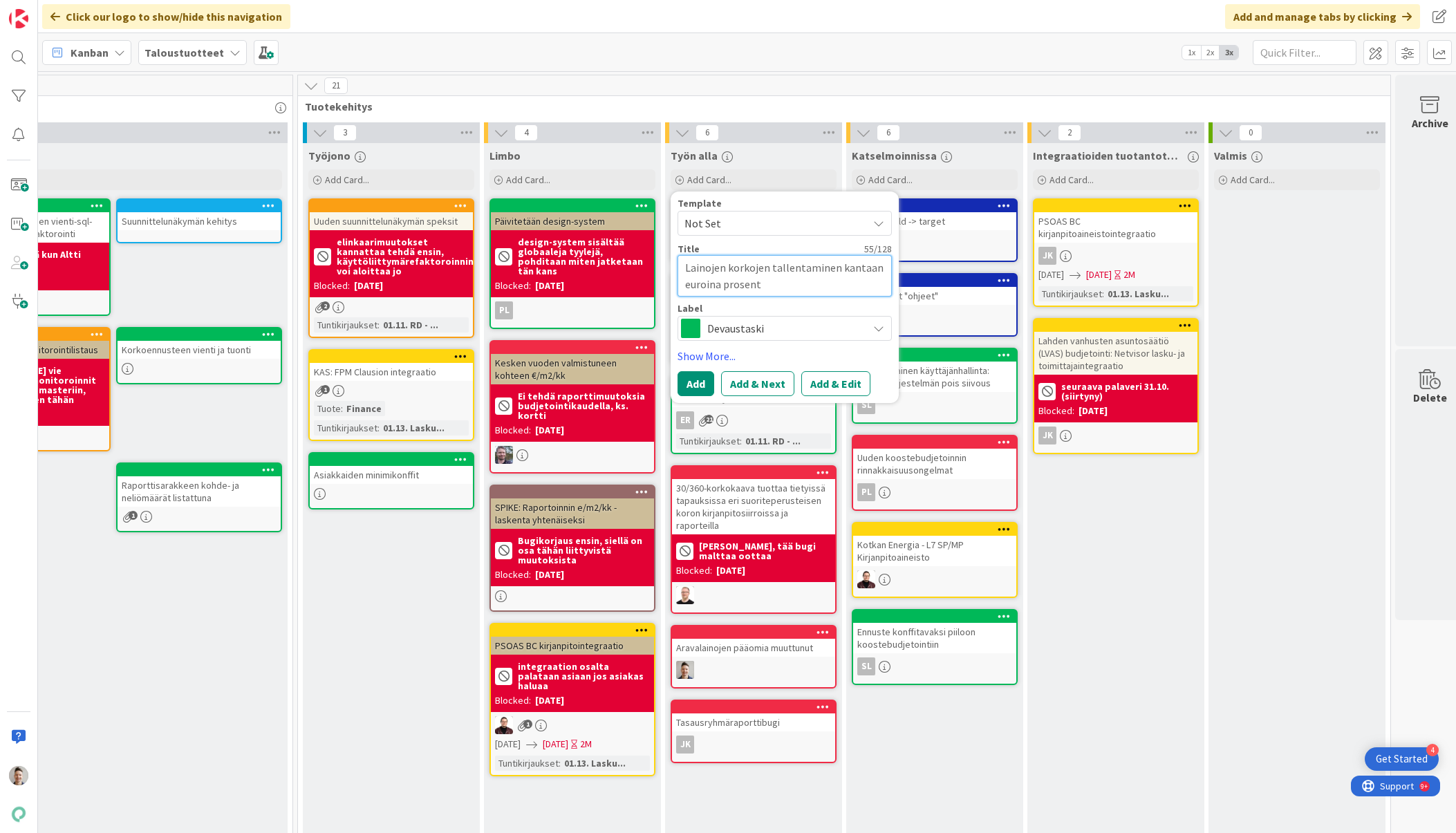
type textarea "Lainojen korkojen tallentaminen kantaan euroina prosentt"
type textarea "x"
type textarea "Lainojen korkojen tallentaminen kantaan euroina prosentti"
type textarea "x"
type textarea "Lainojen korkojen tallentaminen kantaan euroina prosenttie"
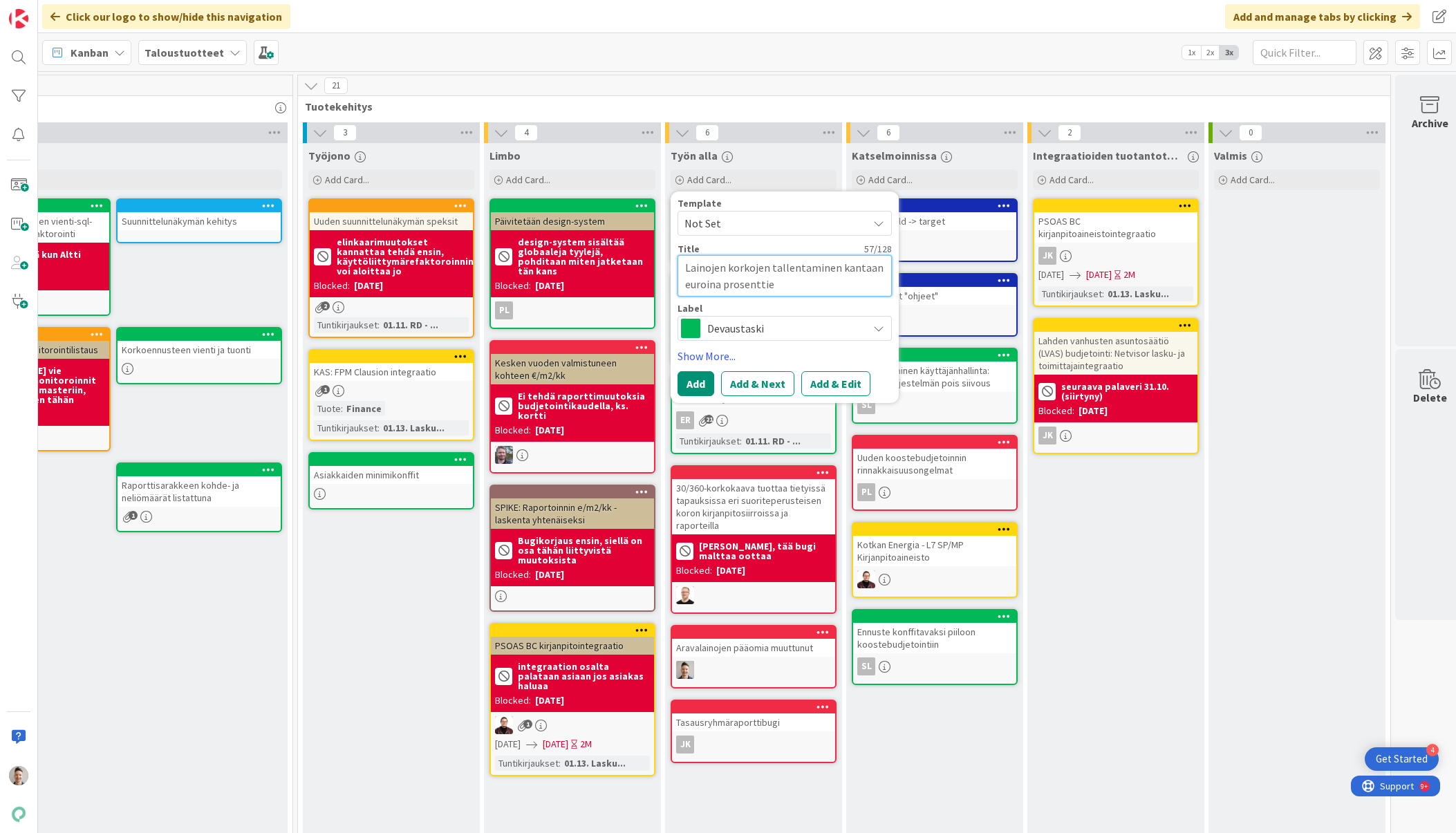
type textarea "x"
type textarea "Lainojen korkojen tallentaminen kantaan euroina prosenttien"
type textarea "x"
type textarea "Lainojen korkojen tallentaminen kantaan euroina prosenttien"
type textarea "x"
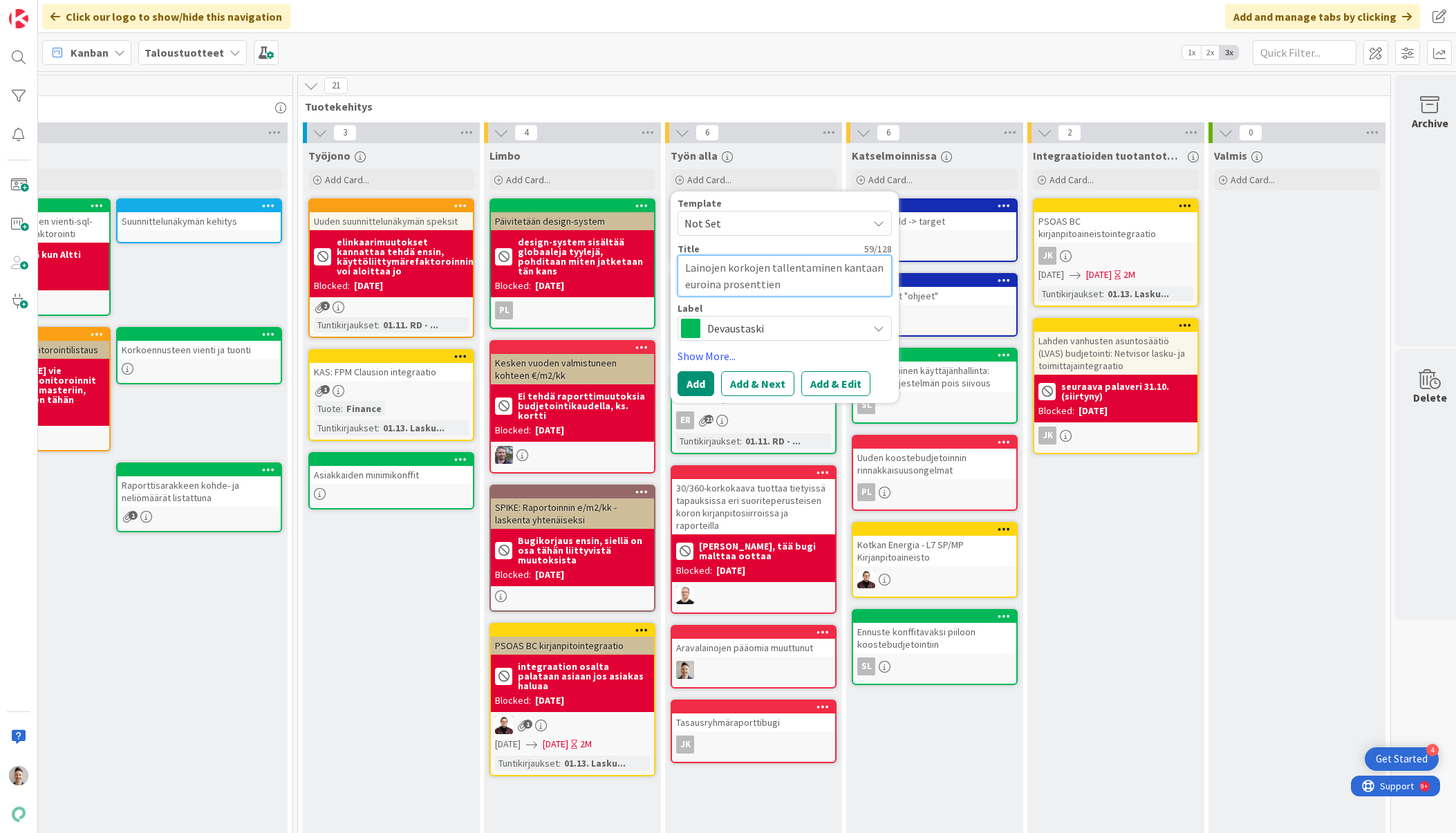
type textarea "Lainojen korkojen tallentaminen kantaan euroina prosenttien s"
type textarea "x"
type textarea "Lainojen korkojen tallentaminen kantaan euroina prosenttien si"
type textarea "x"
type textarea "Lainojen korkojen tallentaminen kantaan euroina prosenttien sija"
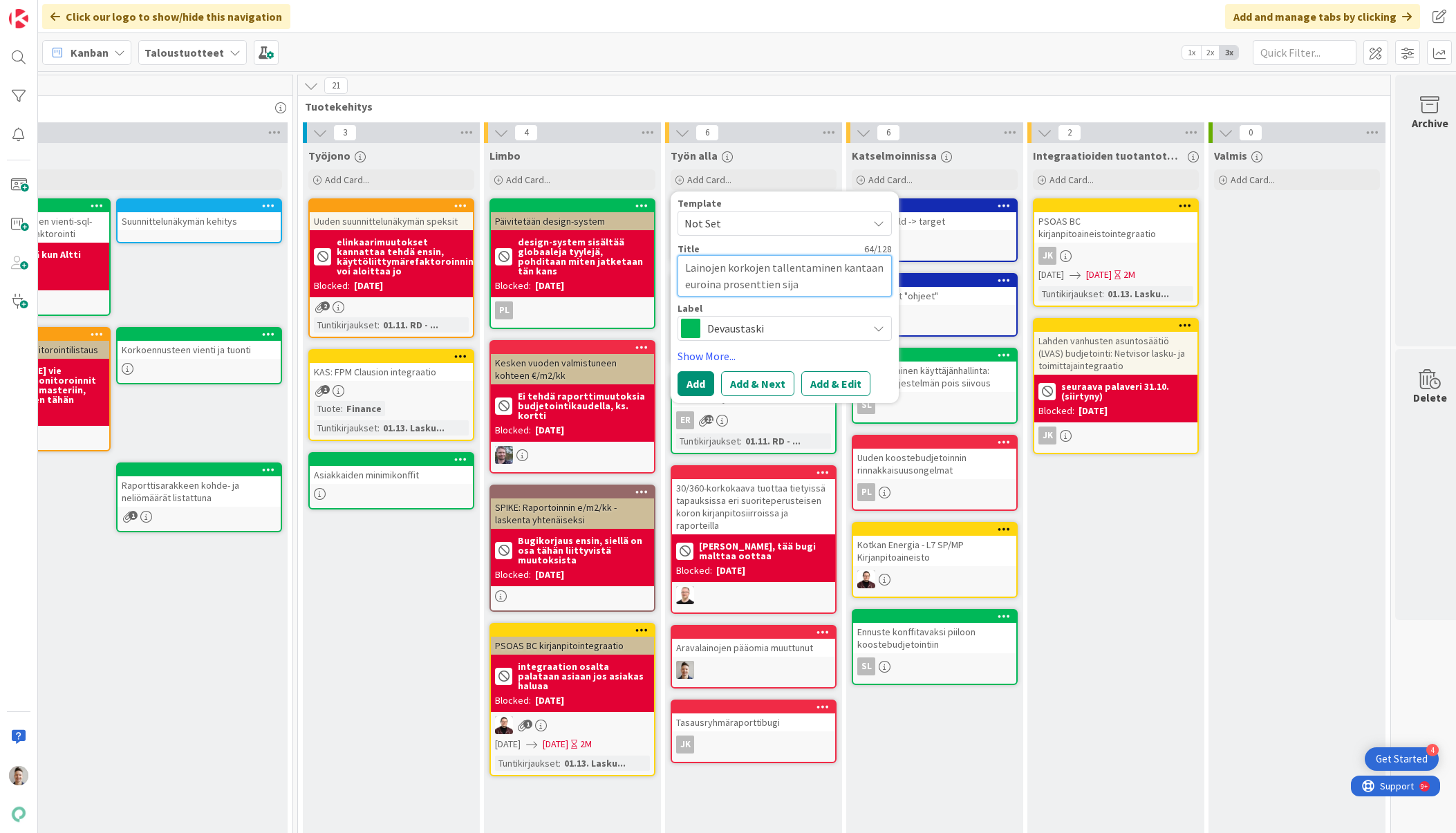
type textarea "x"
type textarea "Lainojen korkojen tallentaminen kantaan euroina prosenttien sijaa"
type textarea "x"
type textarea "Lainojen korkojen tallentaminen kantaan euroina prosenttien sijaan"
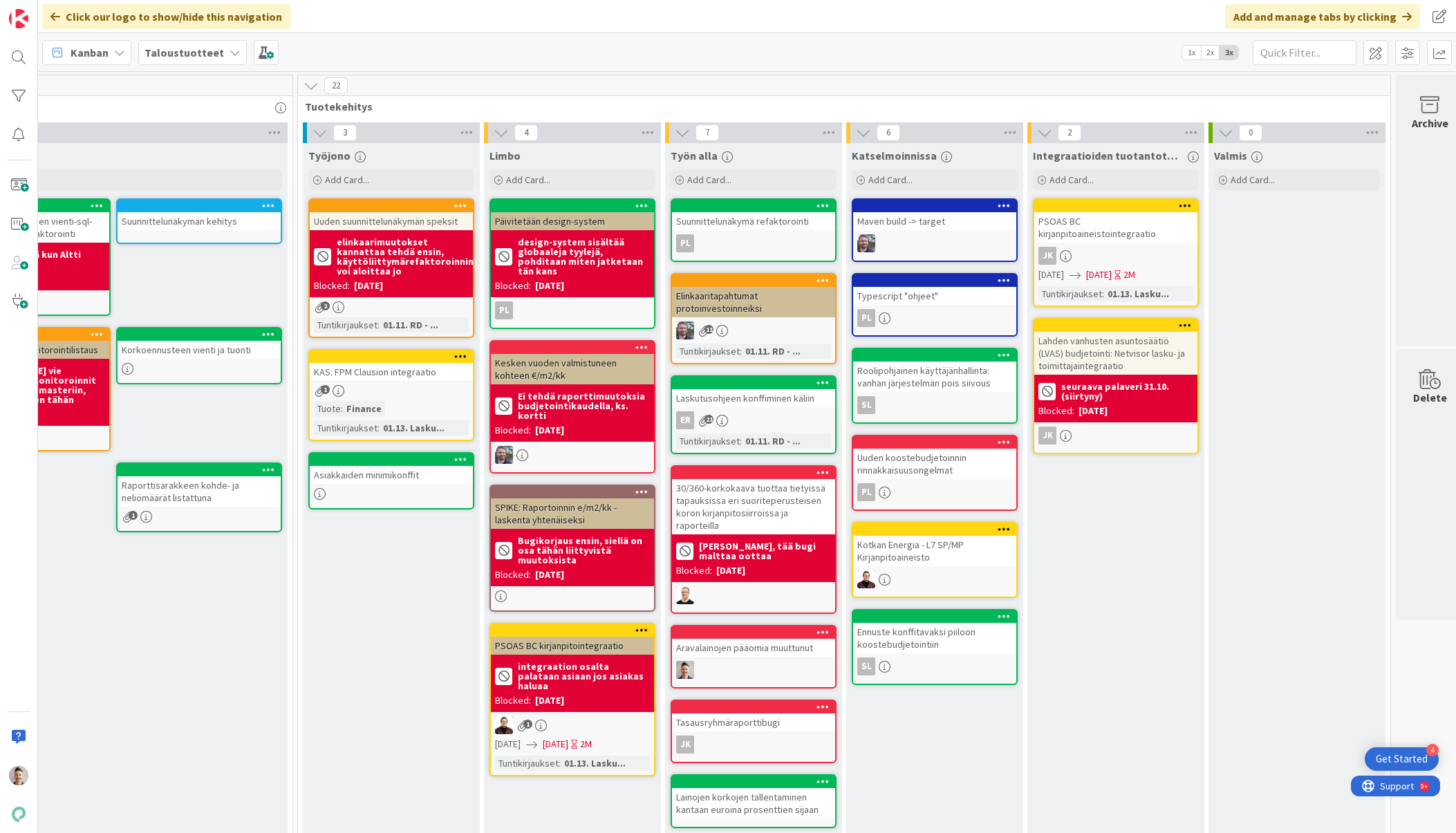
scroll to position [58, 1070]
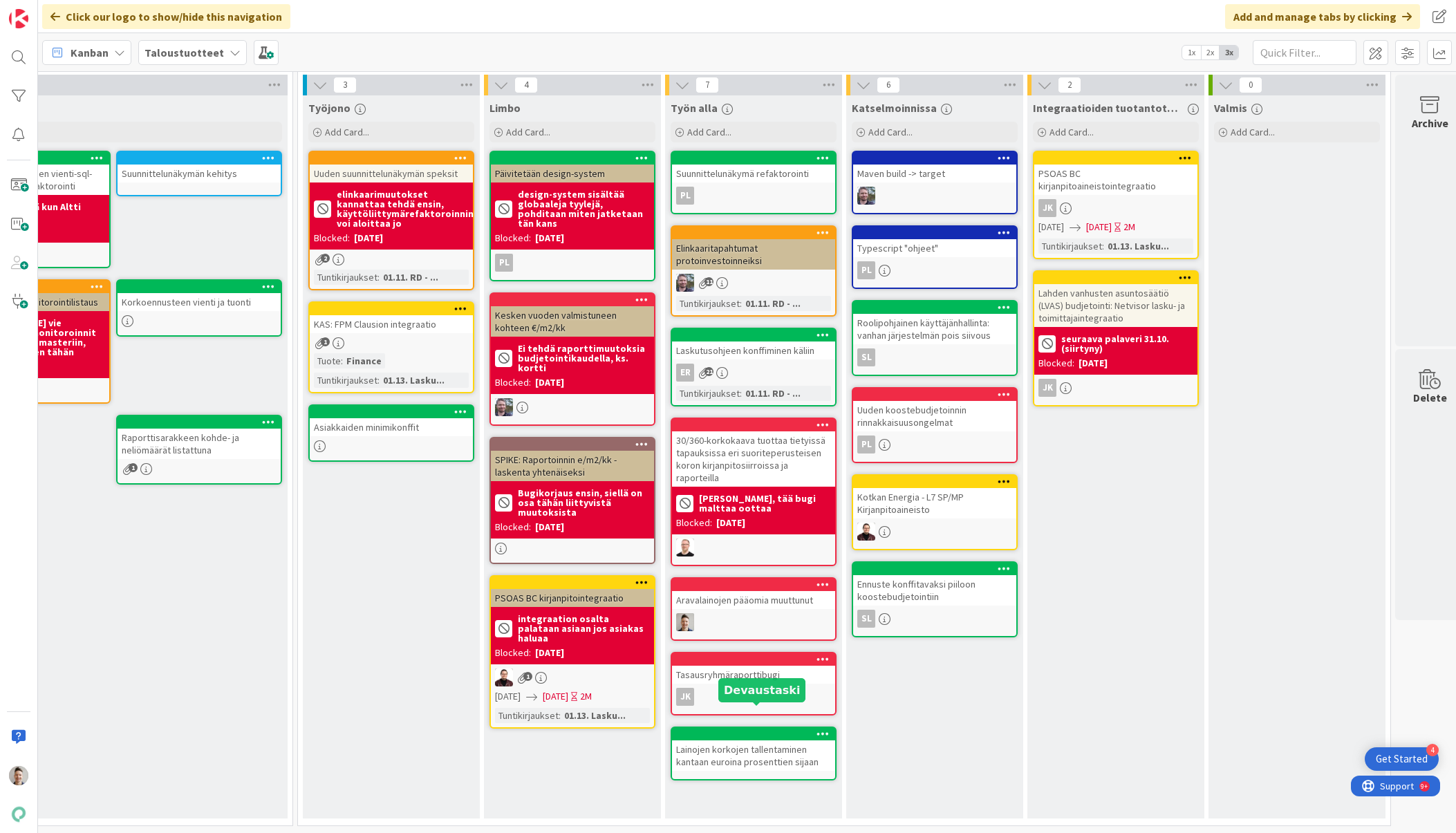
click at [782, 741] on div "Lainojen korkojen tallentaminen kantaan euroina prosenttien sijaan" at bounding box center [753, 755] width 163 height 30
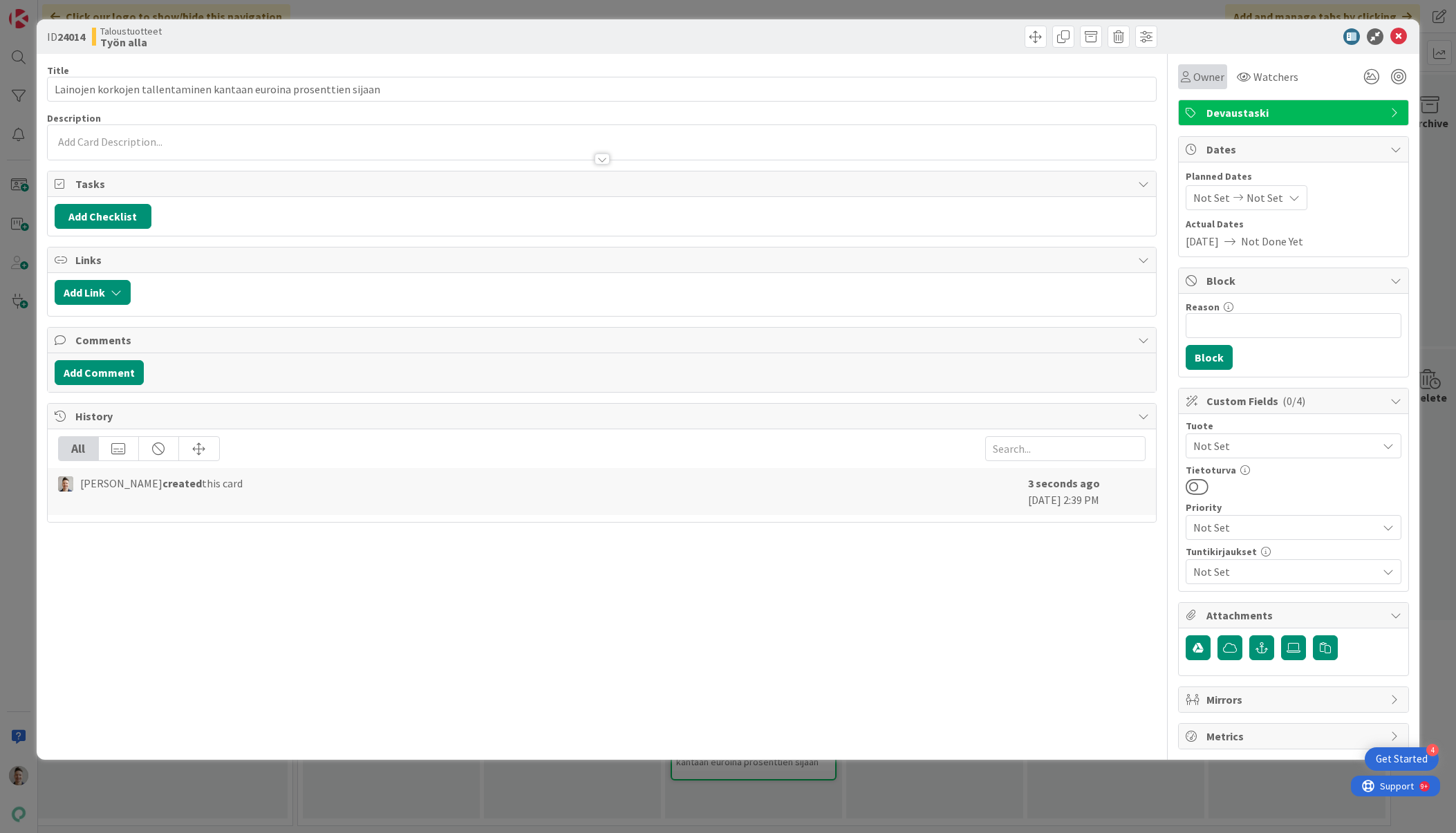
click at [884, 77] on span "Owner" at bounding box center [1208, 77] width 31 height 17
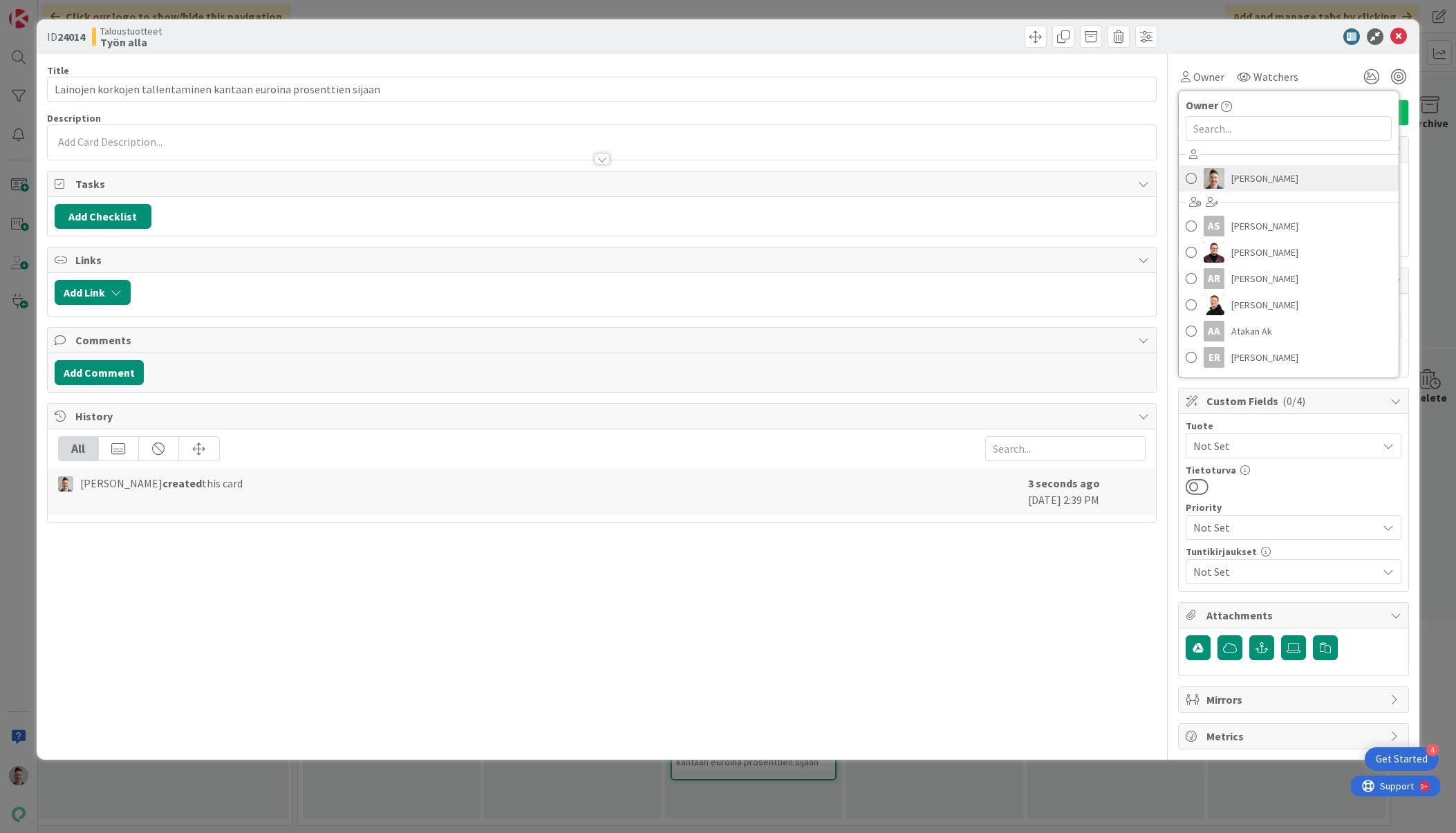
click at [884, 174] on link "[PERSON_NAME]" at bounding box center [1288, 178] width 219 height 26
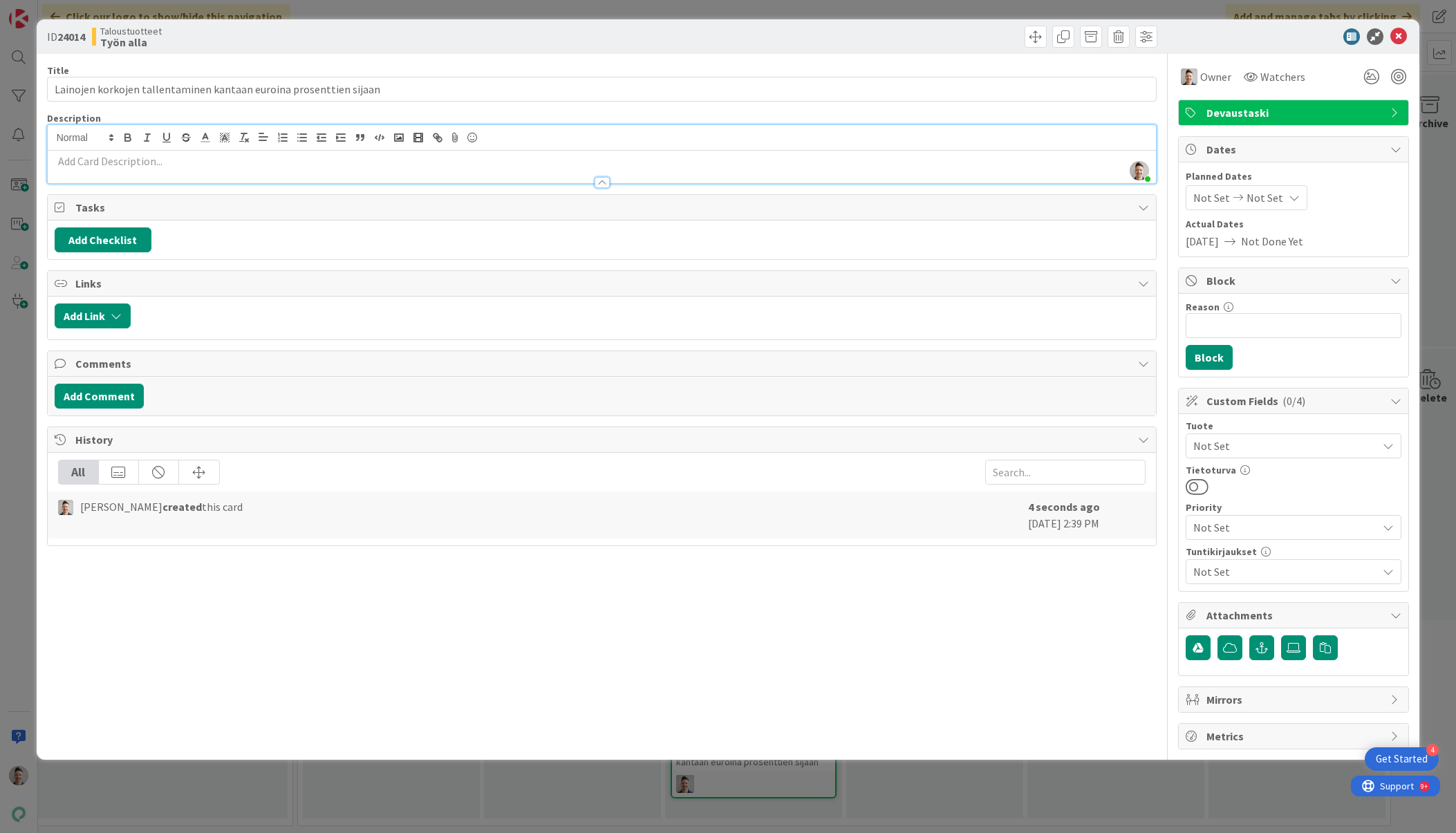
click at [728, 143] on div "[PERSON_NAME] just joined" at bounding box center [602, 154] width 1109 height 58
click at [884, 34] on icon at bounding box center [1399, 37] width 17 height 17
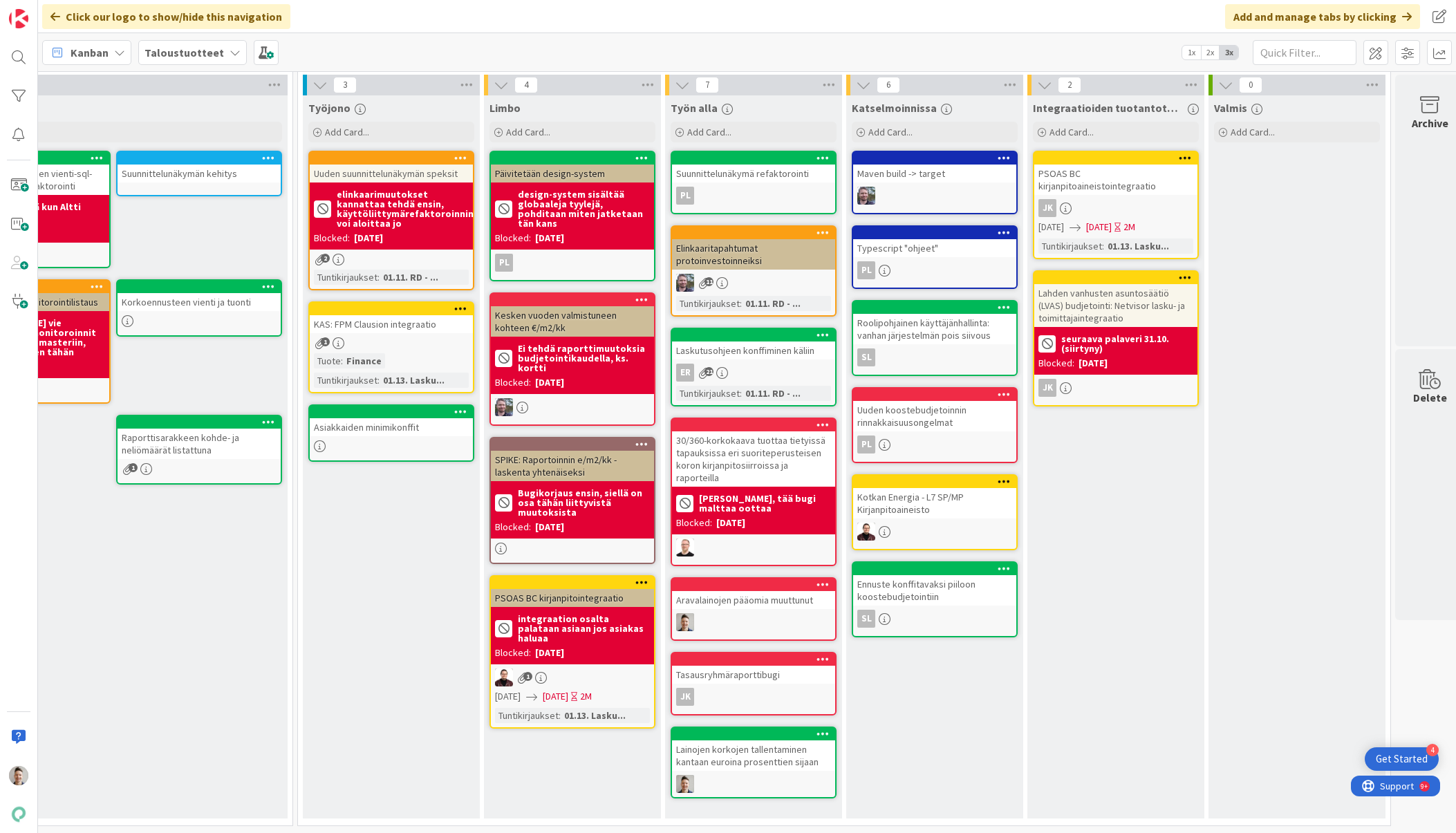
click at [758, 750] on div "Lainojen korkojen tallentaminen kantaan euroina prosenttien sijaan" at bounding box center [753, 762] width 166 height 72
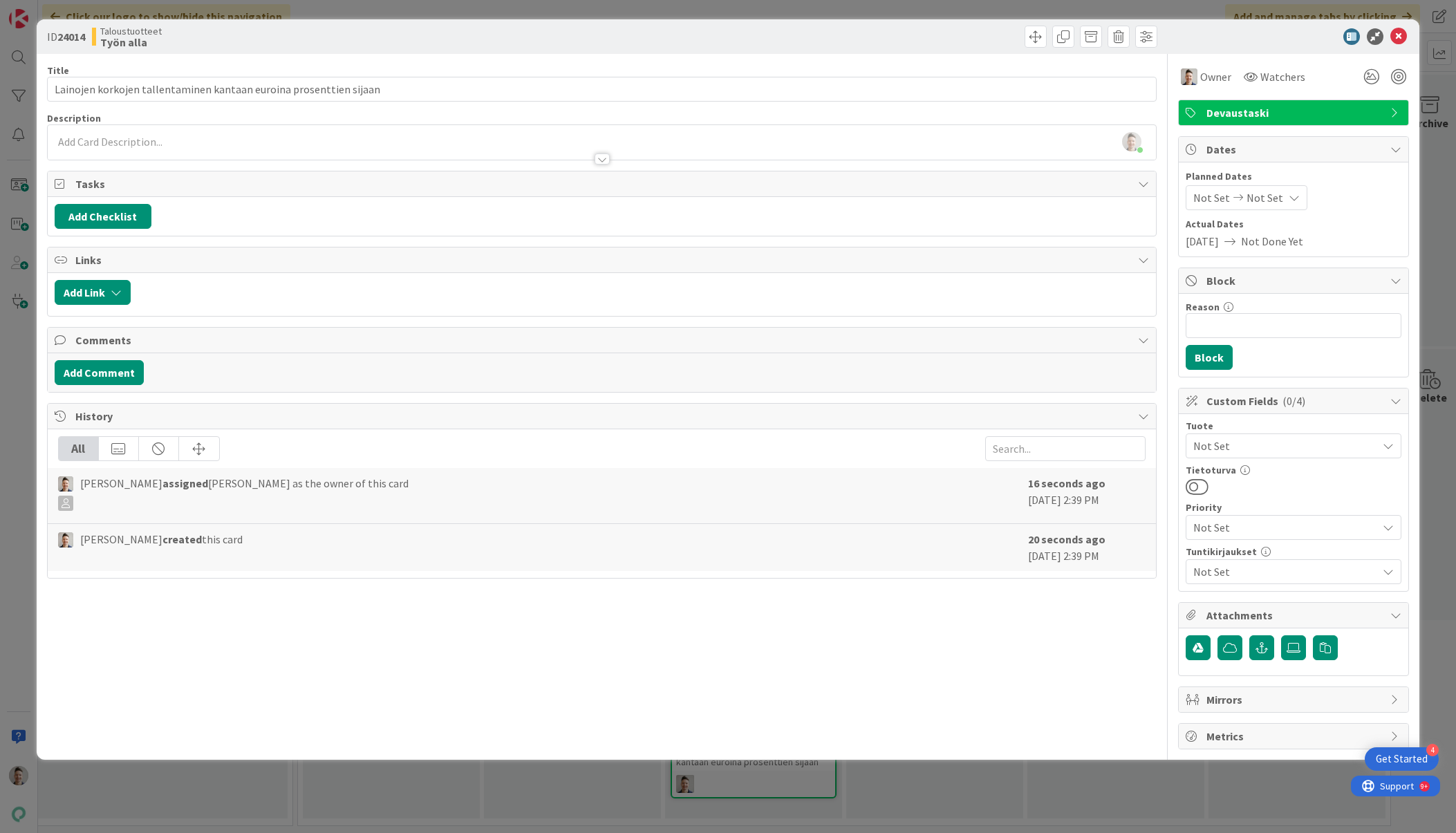
click at [363, 143] on div "[PERSON_NAME] just joined" at bounding box center [602, 142] width 1109 height 35
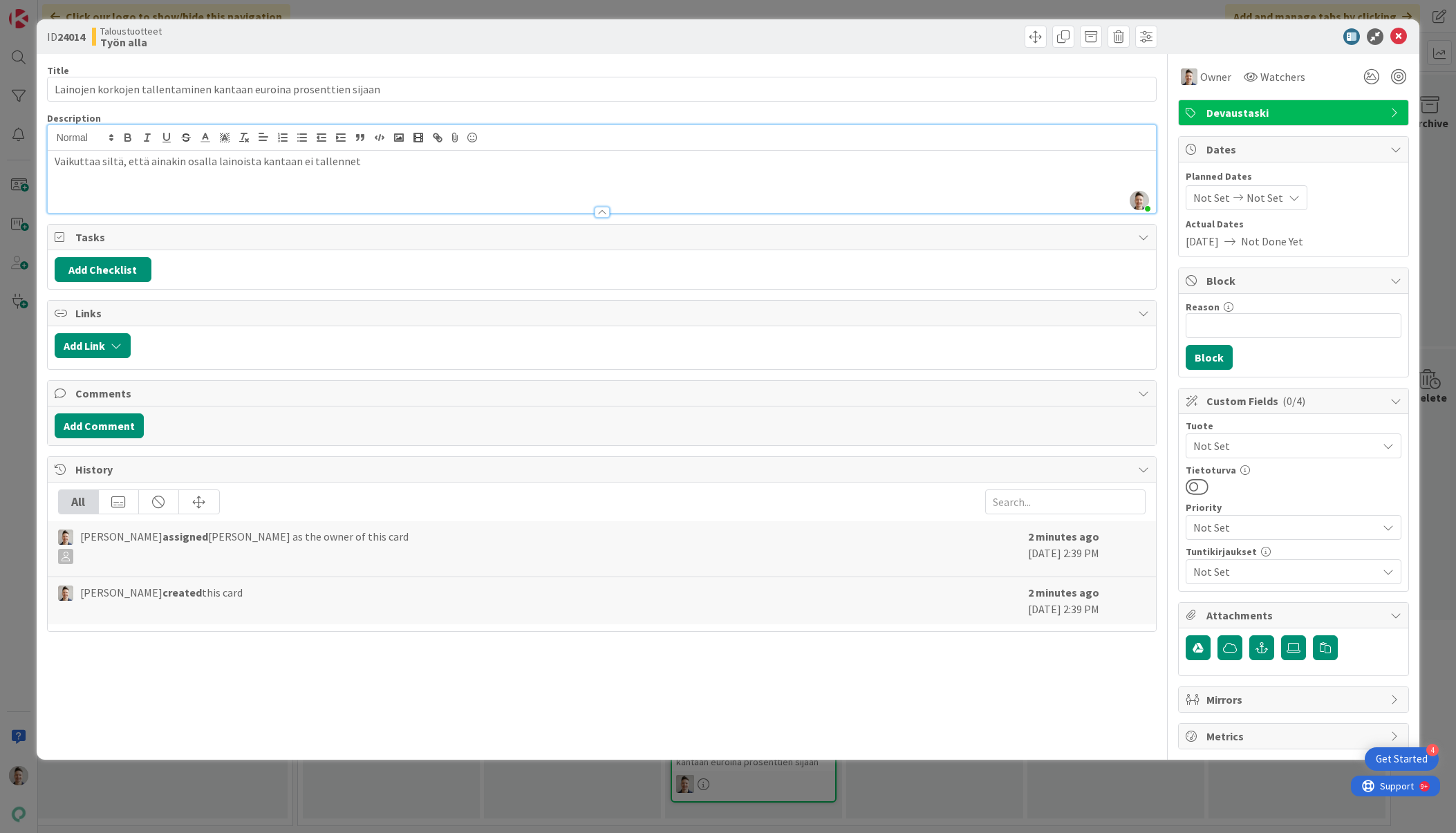
click at [492, 177] on div "Vaikuttaa siltä, että ainakin osalla lainoista kantaan ei tallennet" at bounding box center [602, 182] width 1109 height 62
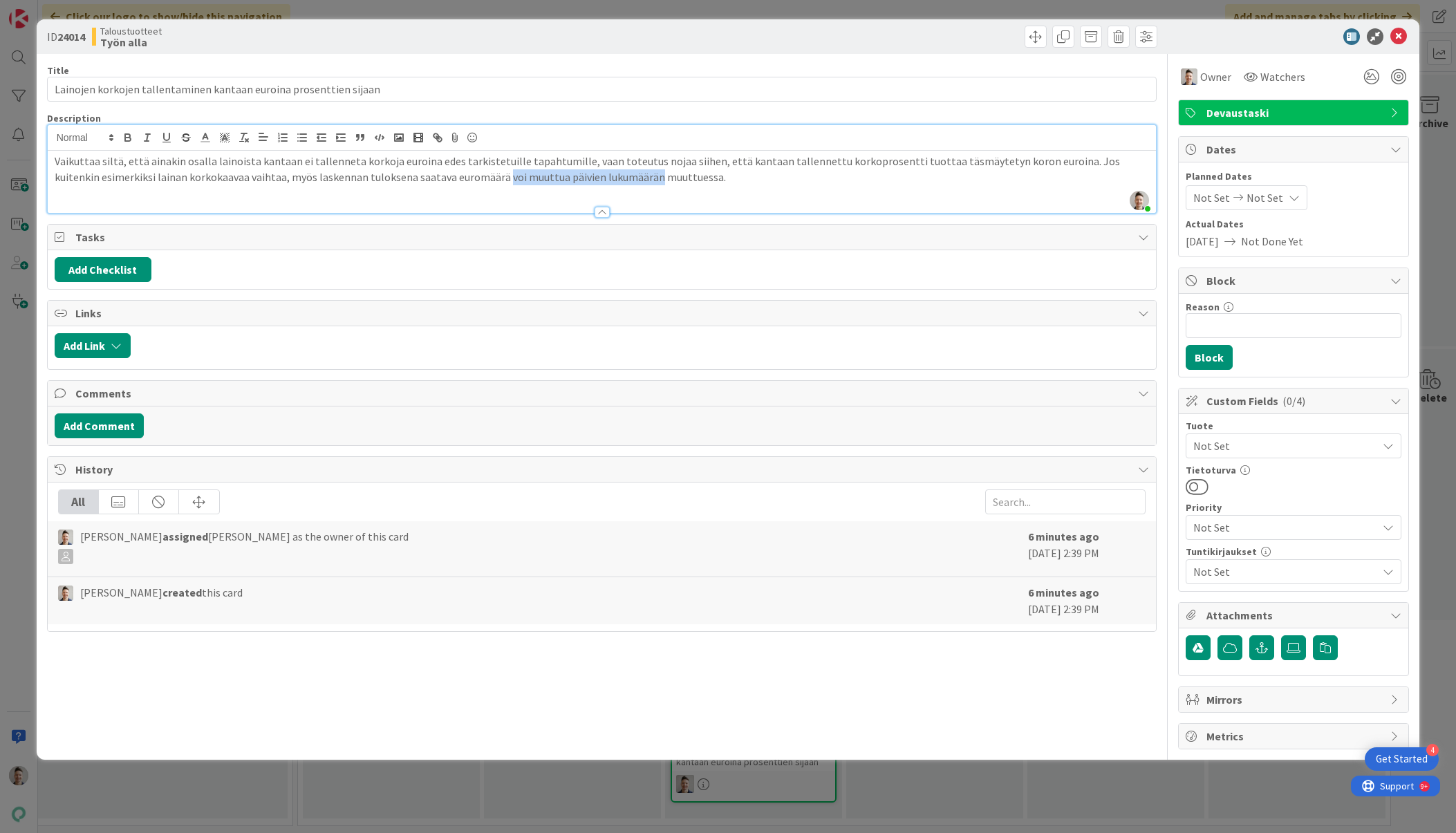
drag, startPoint x: 456, startPoint y: 176, endPoint x: 603, endPoint y: 174, distance: 147.0
click at [603, 174] on p "Vaikuttaa siltä, että ainakin osalla lainoista kantaan ei tallenneta korkoja eu…" at bounding box center [601, 169] width 1095 height 31
click at [624, 175] on p "Vaikuttaa siltä, että ainakin osalla lainoista kantaan ei tallenneta korkoja eu…" at bounding box center [601, 169] width 1095 height 31
click at [53, 188] on div "Vaikuttaa siltä, että ainakin osalla lainoista kantaan ei tallenneta korkoja eu…" at bounding box center [602, 182] width 1109 height 62
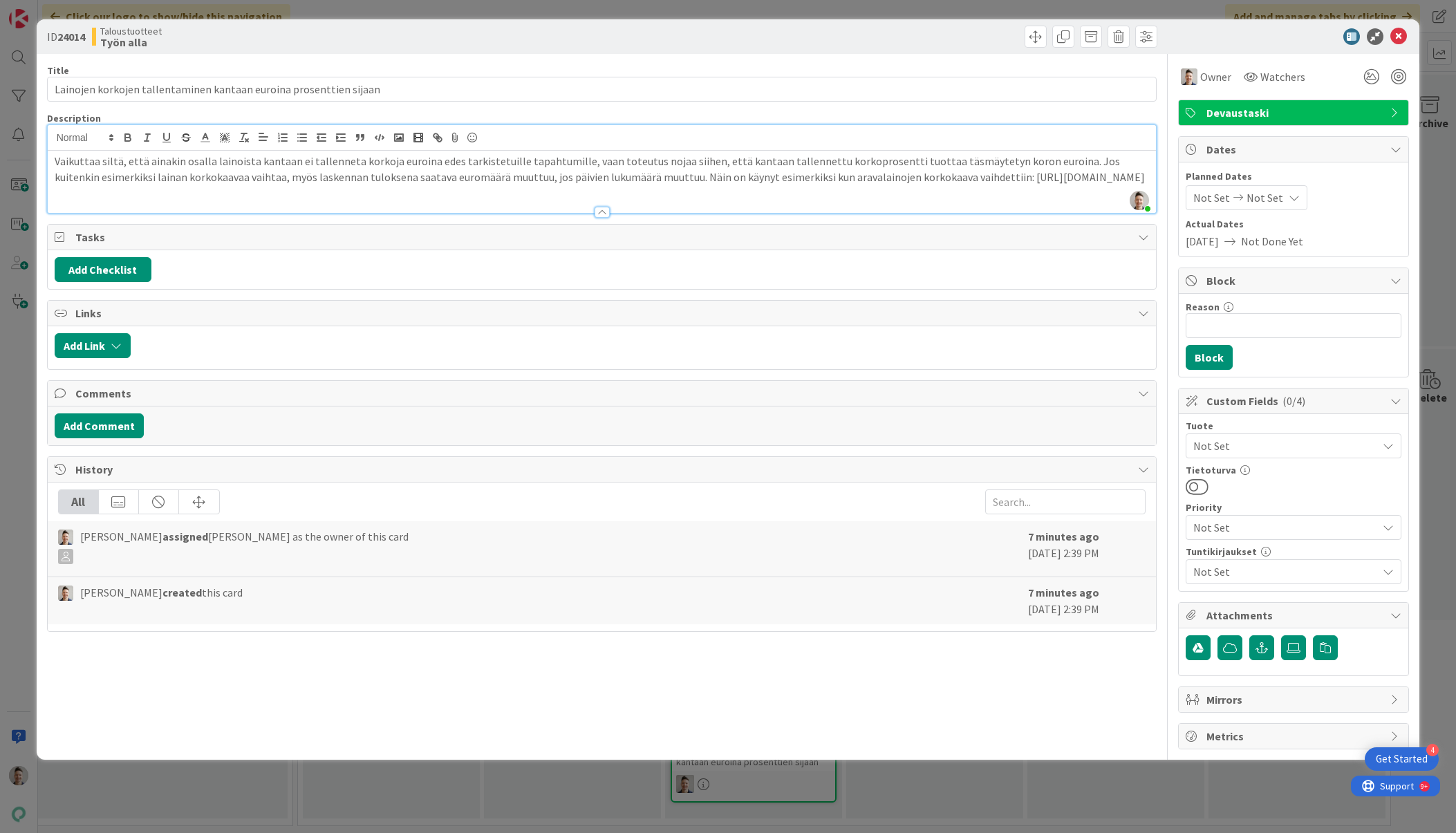
drag, startPoint x: 267, startPoint y: 191, endPoint x: 49, endPoint y: 186, distance: 218.1
click at [49, 186] on div "Vaikuttaa siltä, että ainakin osalla lainoista kantaan ei tallenneta korkoja eu…" at bounding box center [602, 182] width 1109 height 62
copy p "[URL][DOMAIN_NAME]"
click at [442, 136] on icon "button" at bounding box center [438, 138] width 13 height 13
type input "[URL][DOMAIN_NAME]"
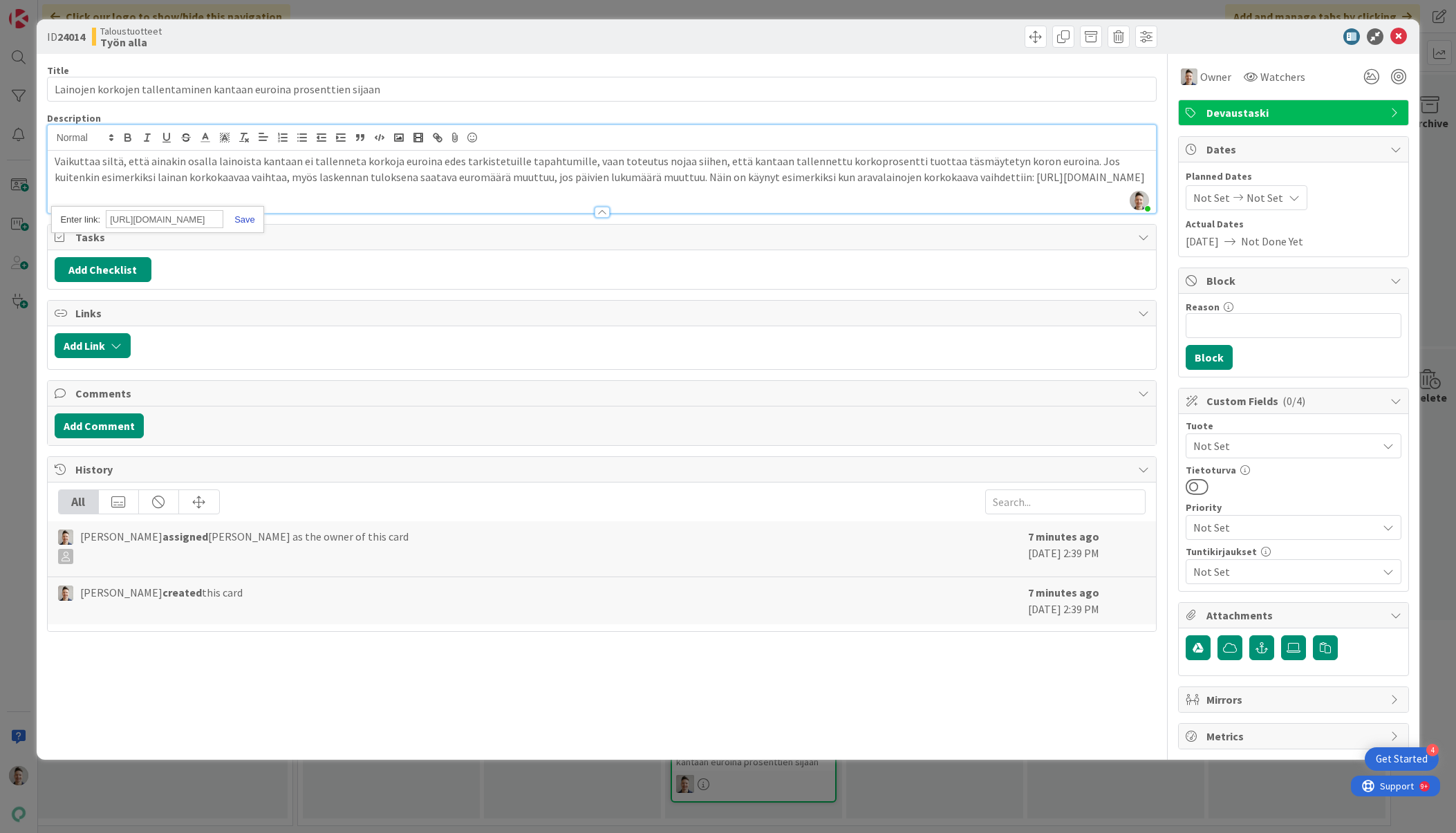
click at [244, 218] on link at bounding box center [239, 220] width 32 height 11
click at [342, 184] on p "Vaikuttaa siltä, että ainakin osalla lainoista kantaan ei tallenneta korkoja eu…" at bounding box center [601, 169] width 1095 height 31
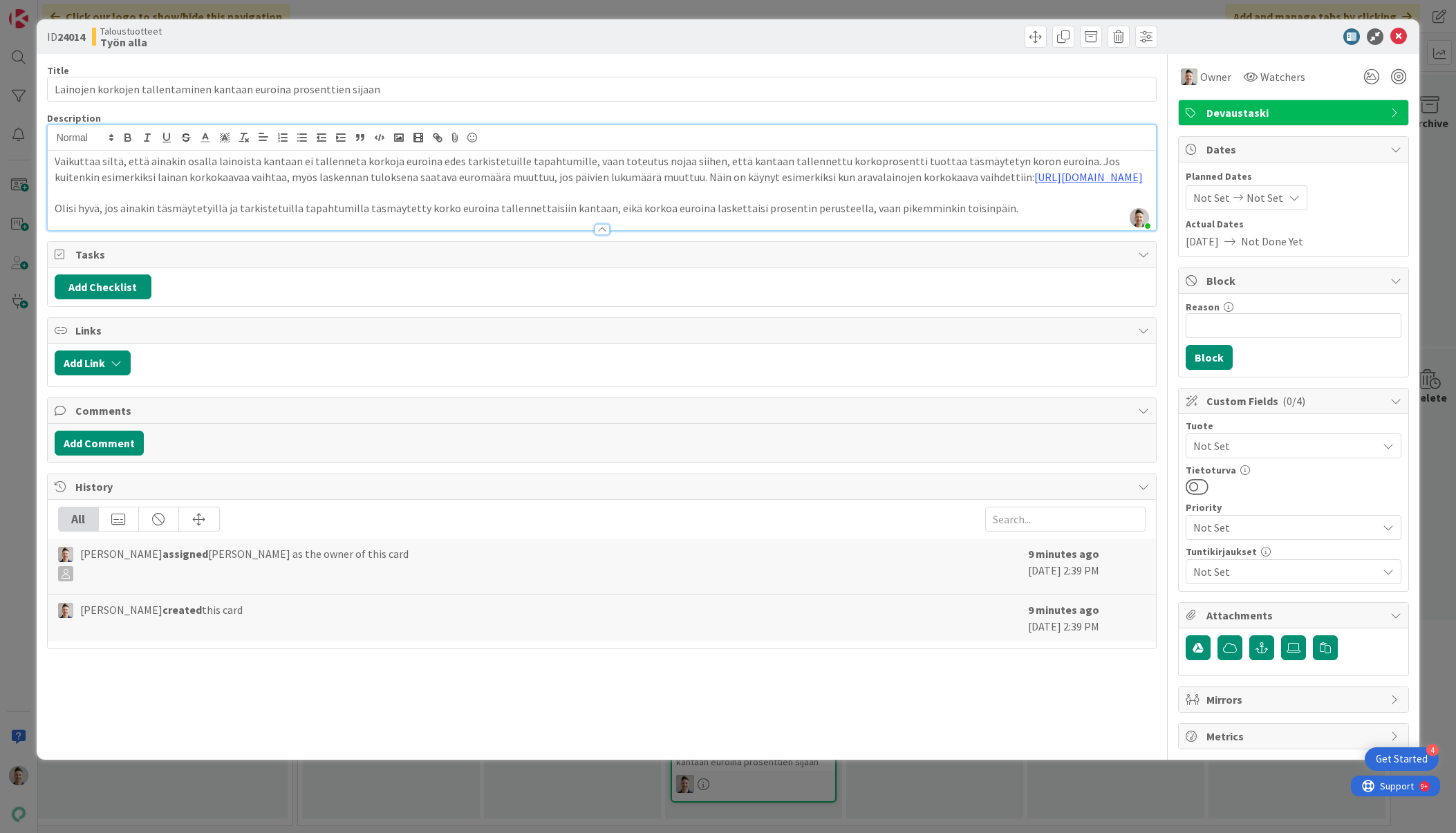
click at [884, 217] on p "Olisi hyvä, jos ainakin täsmäytetyillä ja tarkistetuilla tapahtumilla täsmäytet…" at bounding box center [601, 208] width 1095 height 16
click at [685, 217] on p "Olisi hyvä, jos ainakin täsmäytetyillä ja tarkistetuilla tapahtumilla täsmäytet…" at bounding box center [601, 208] width 1095 height 16
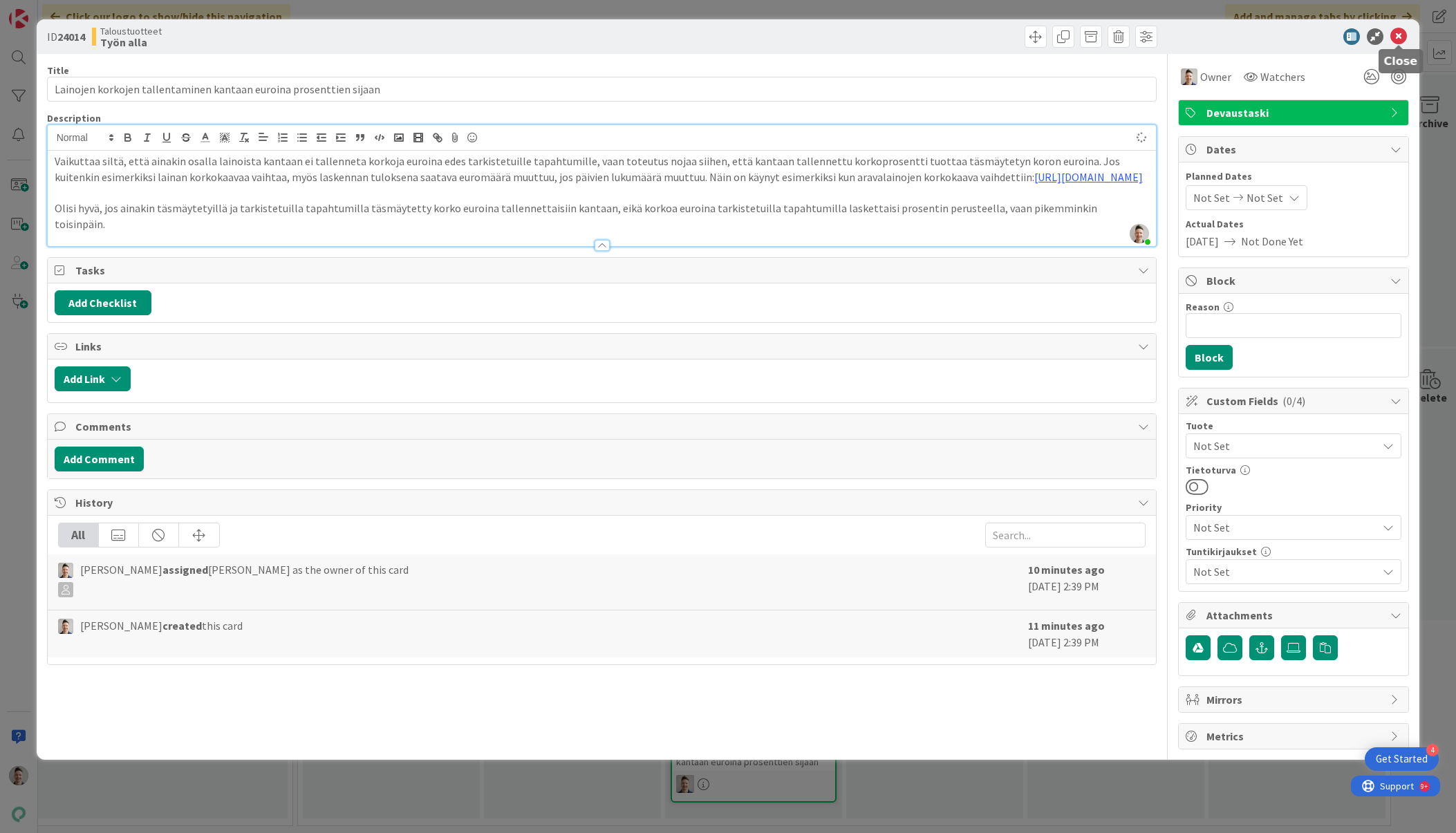
click at [884, 35] on icon at bounding box center [1399, 37] width 17 height 17
